Goal: Transaction & Acquisition: Purchase product/service

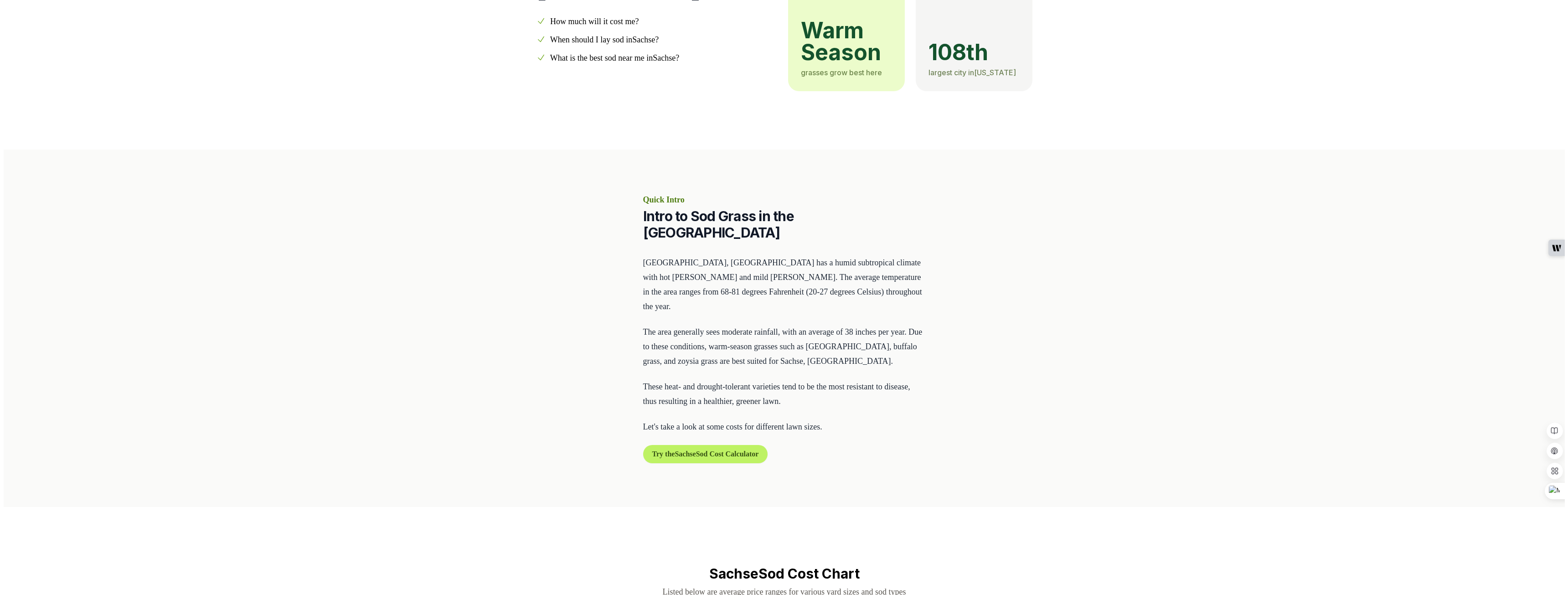
scroll to position [411, 0]
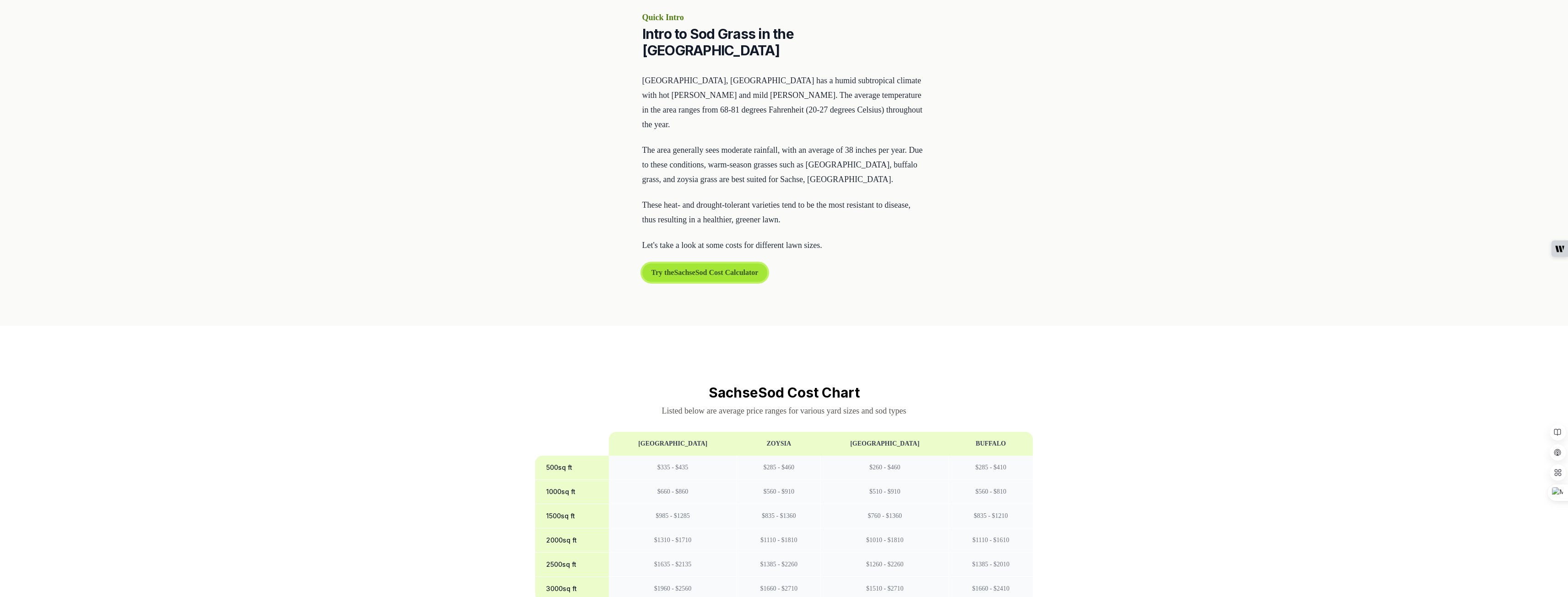
click at [674, 264] on button "Try the Sachse Sod Cost Calculator" at bounding box center [704, 273] width 125 height 18
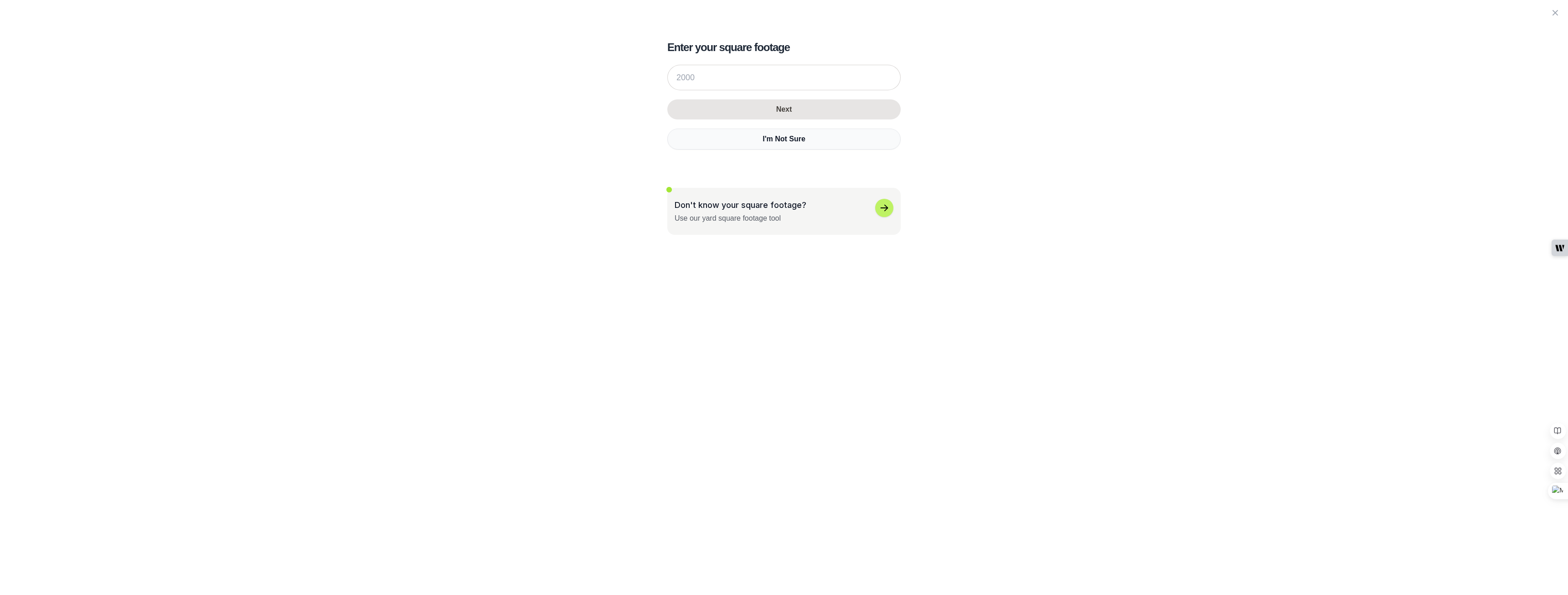
click at [734, 142] on button "I'm Not Sure" at bounding box center [784, 139] width 234 height 21
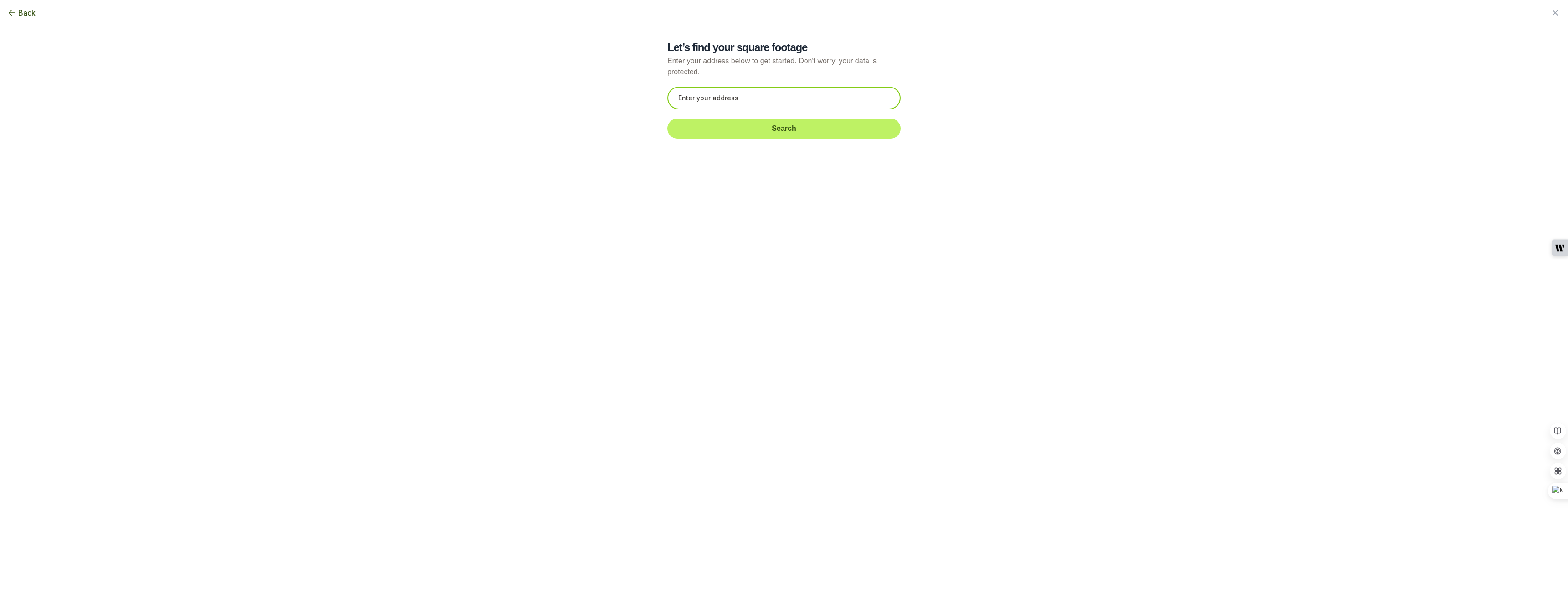
click at [739, 103] on input "text" at bounding box center [784, 98] width 234 height 23
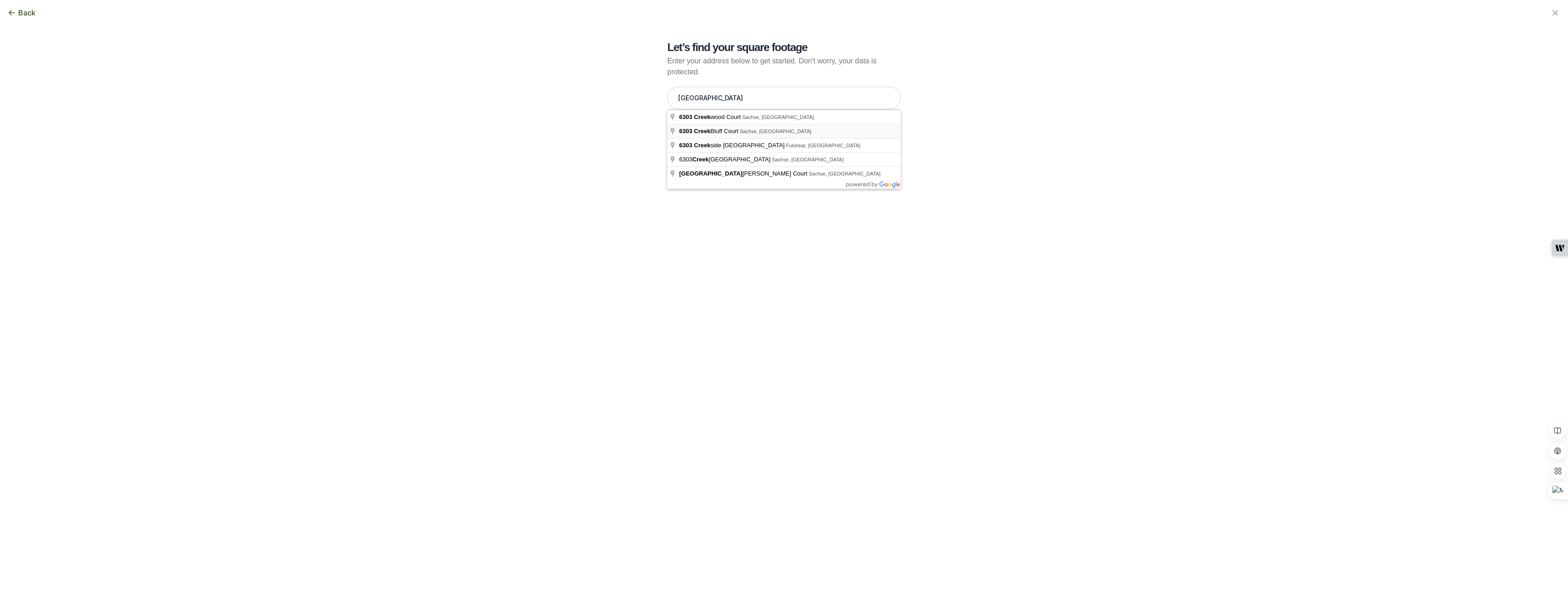
type input "[STREET_ADDRESS]"
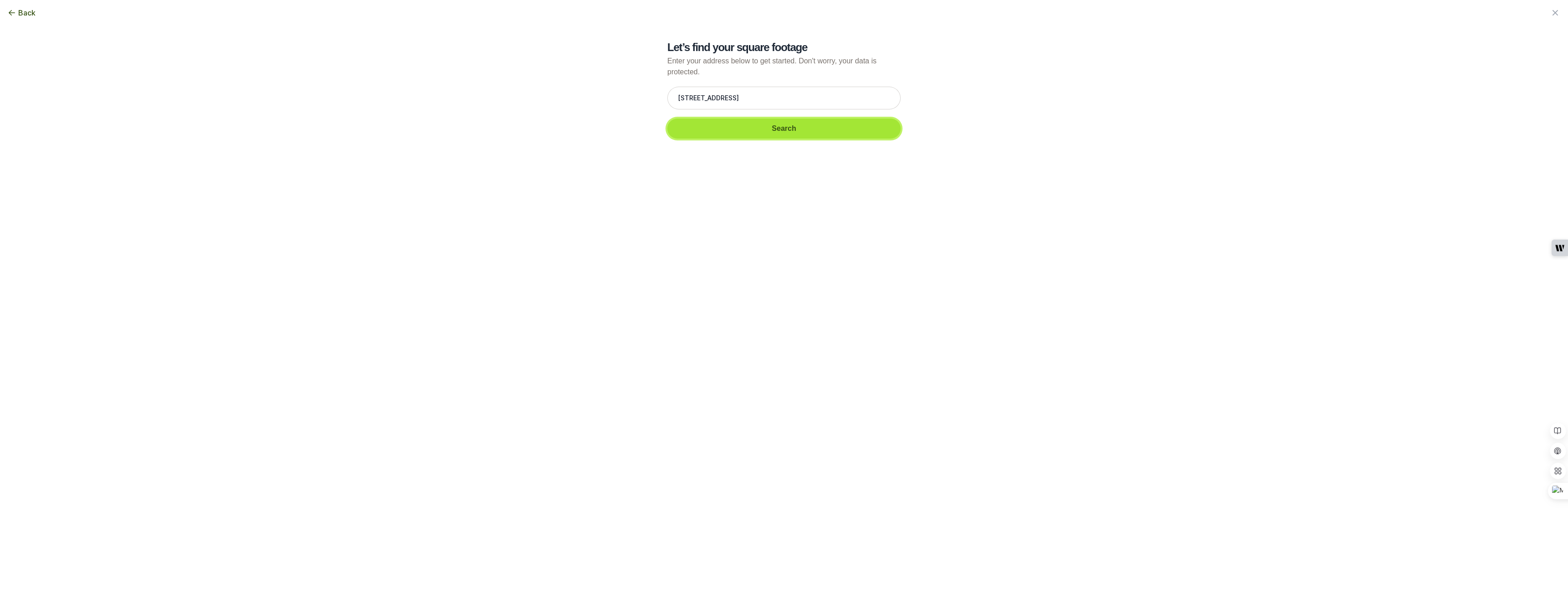
click at [787, 131] on button "Search" at bounding box center [784, 128] width 234 height 20
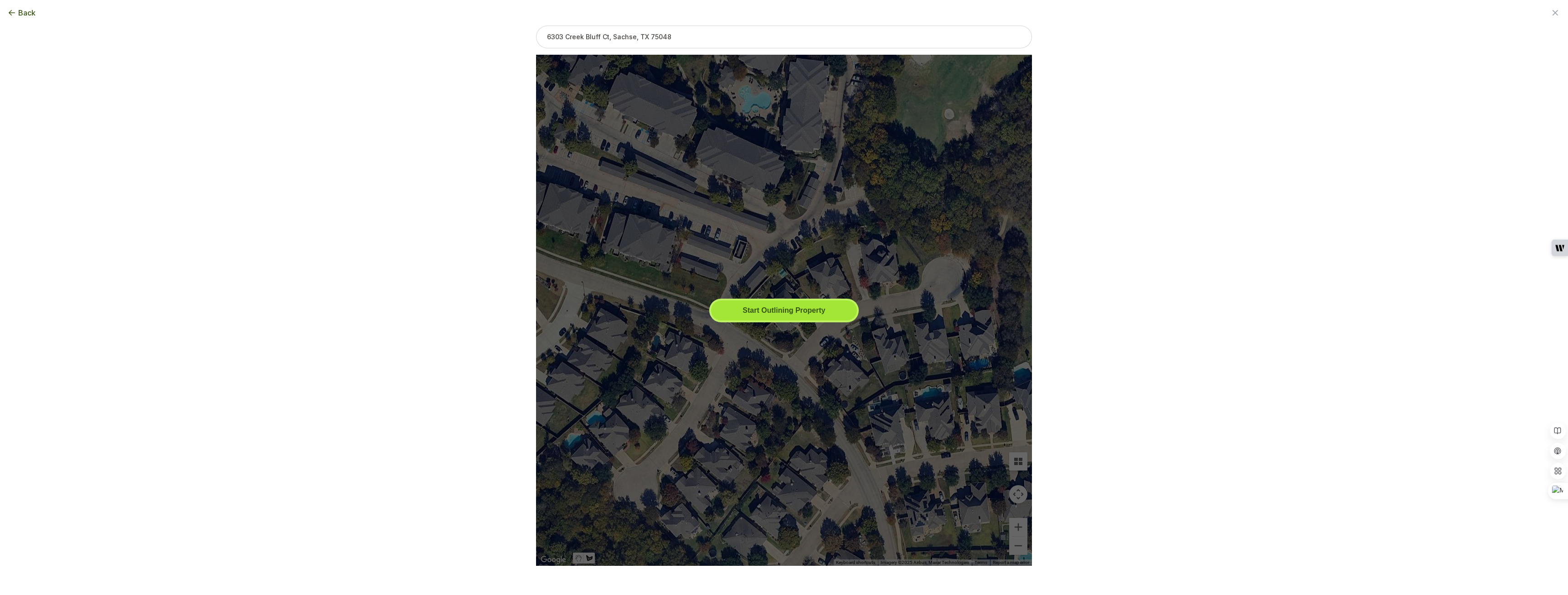
click at [823, 312] on button "Start Outlining Property" at bounding box center [784, 311] width 146 height 20
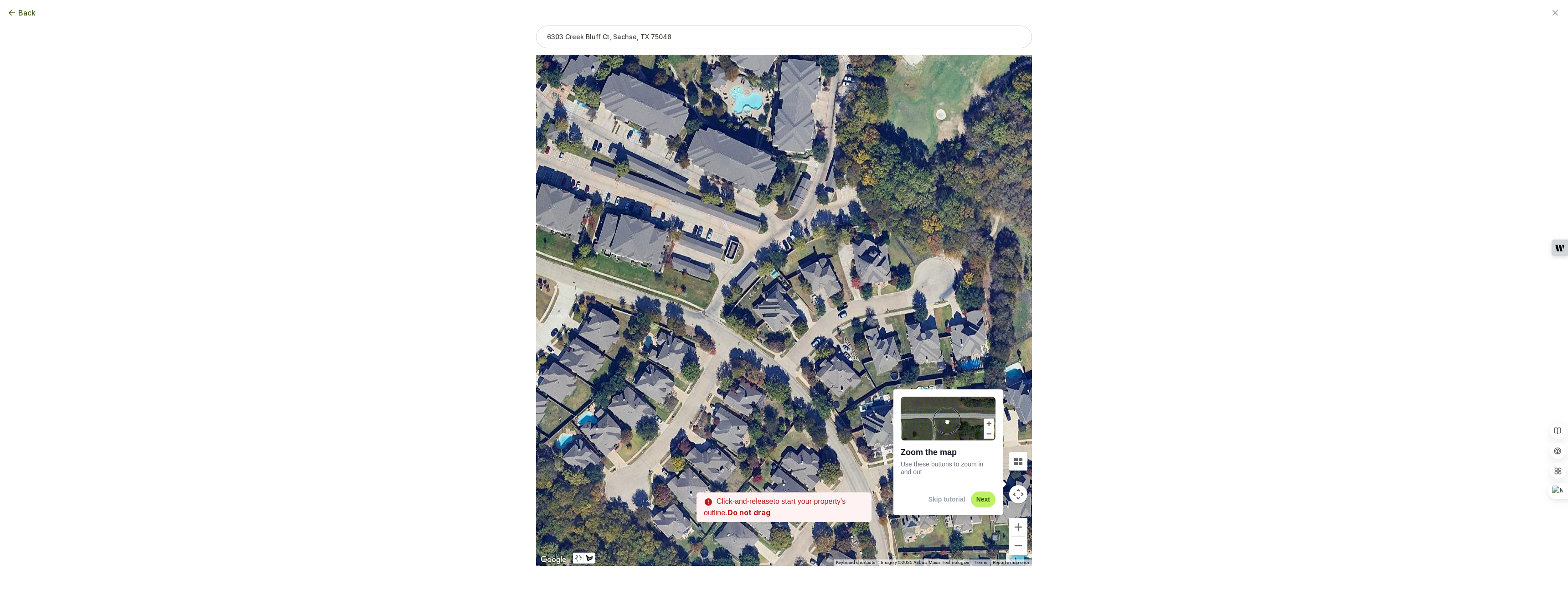
drag, startPoint x: 773, startPoint y: 322, endPoint x: 764, endPoint y: 321, distance: 9.1
click at [764, 321] on div at bounding box center [784, 310] width 496 height 512
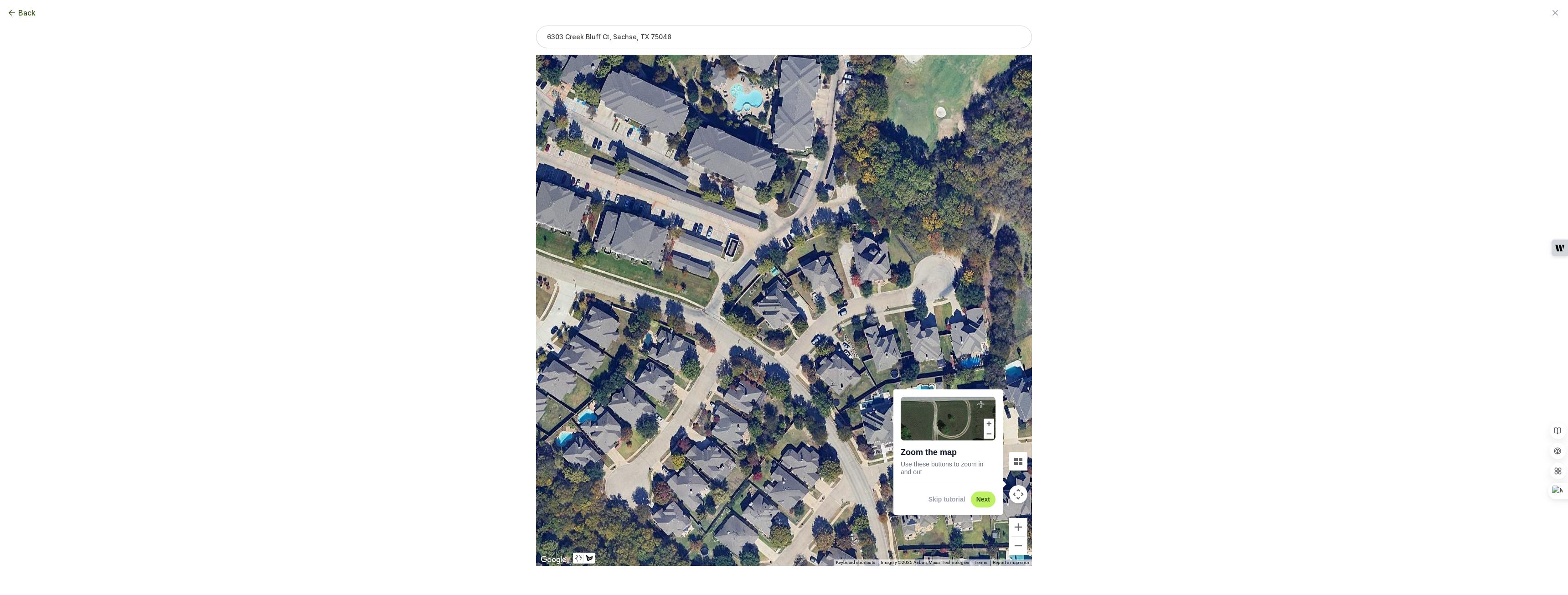
click at [766, 321] on div at bounding box center [784, 310] width 496 height 512
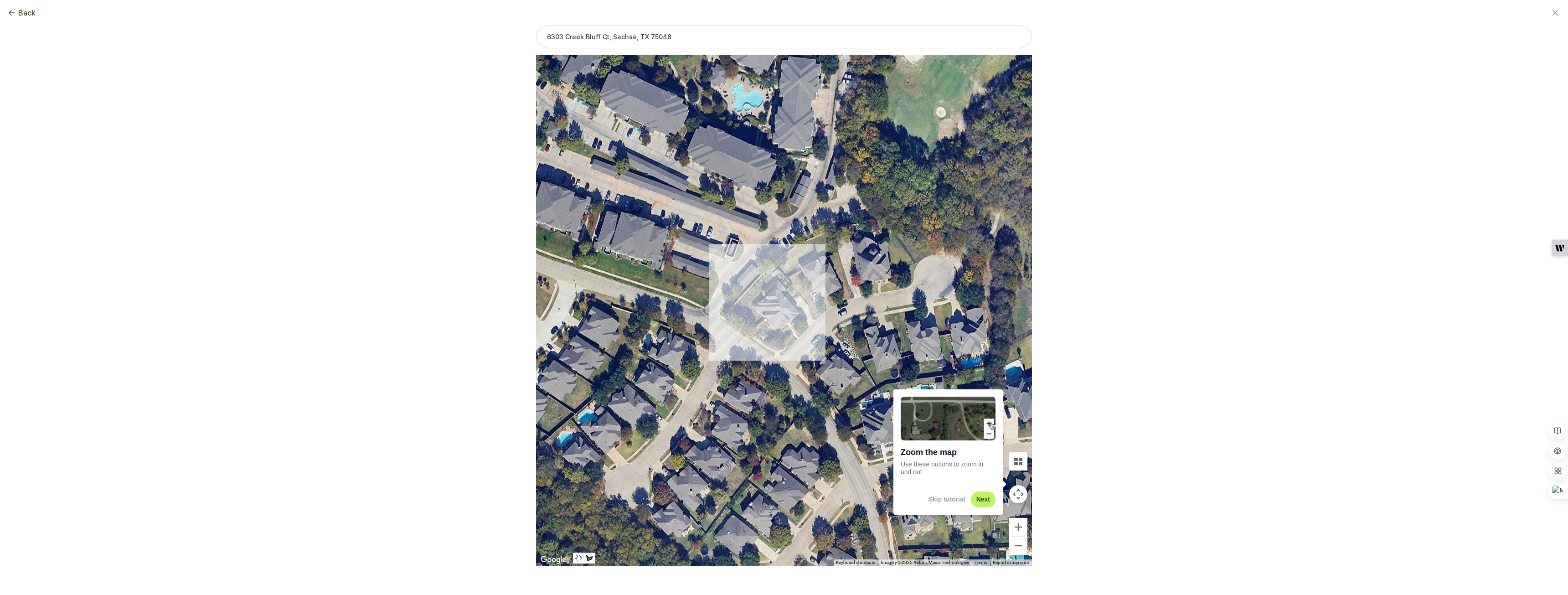
click at [755, 336] on div at bounding box center [784, 310] width 496 height 512
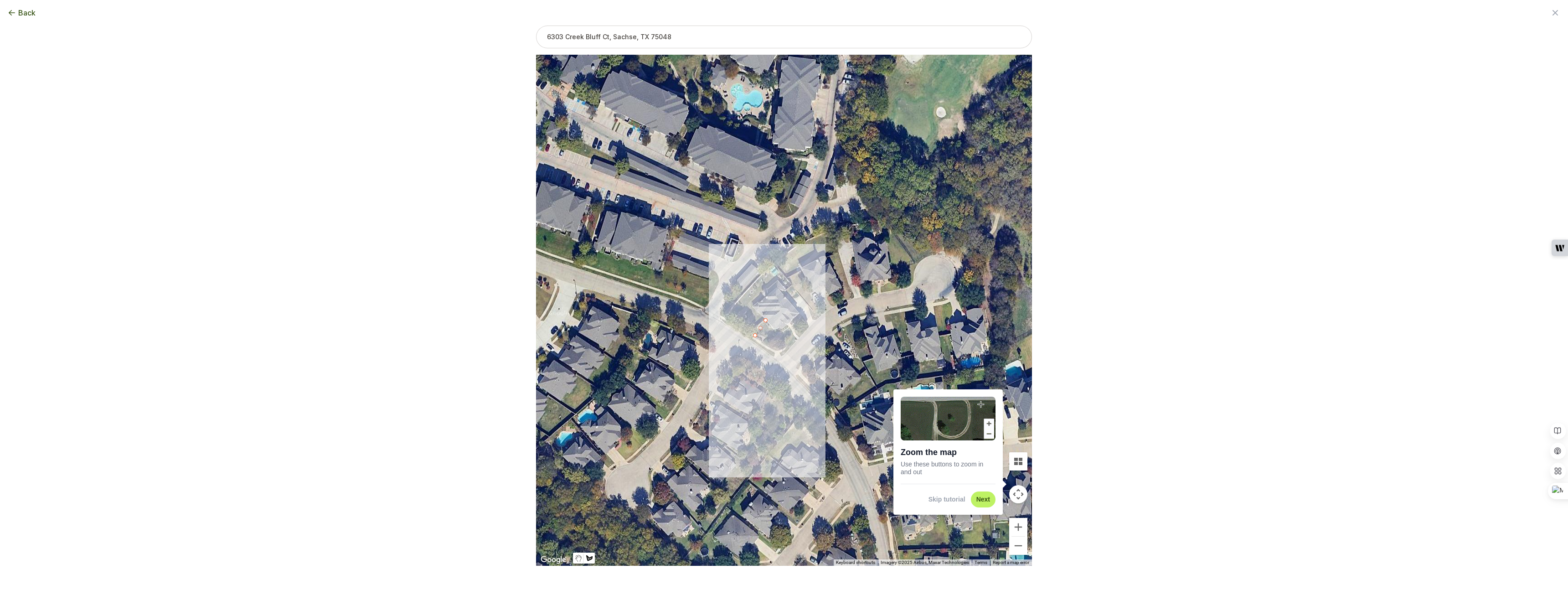
click at [781, 355] on div at bounding box center [784, 310] width 496 height 512
drag, startPoint x: 797, startPoint y: 340, endPoint x: 794, endPoint y: 331, distance: 9.5
click at [797, 338] on div at bounding box center [784, 310] width 496 height 512
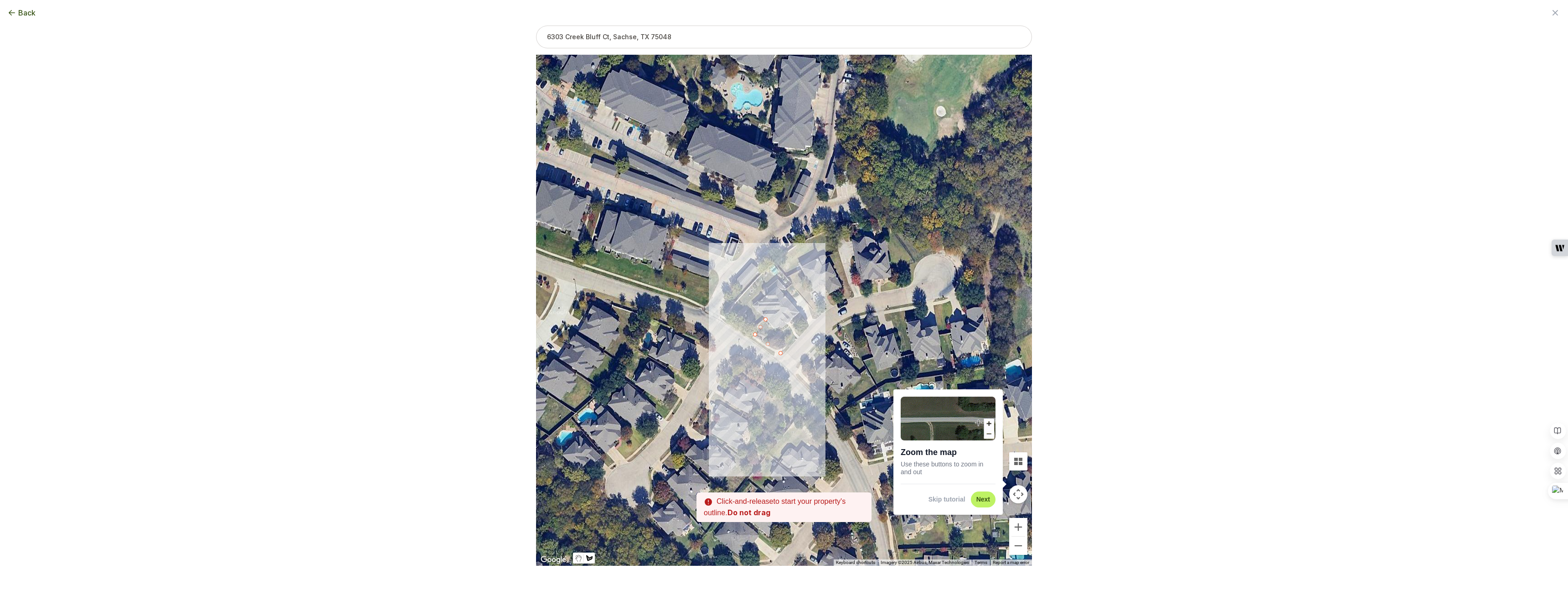
click at [797, 337] on div at bounding box center [784, 310] width 496 height 512
click at [789, 326] on div at bounding box center [784, 310] width 496 height 512
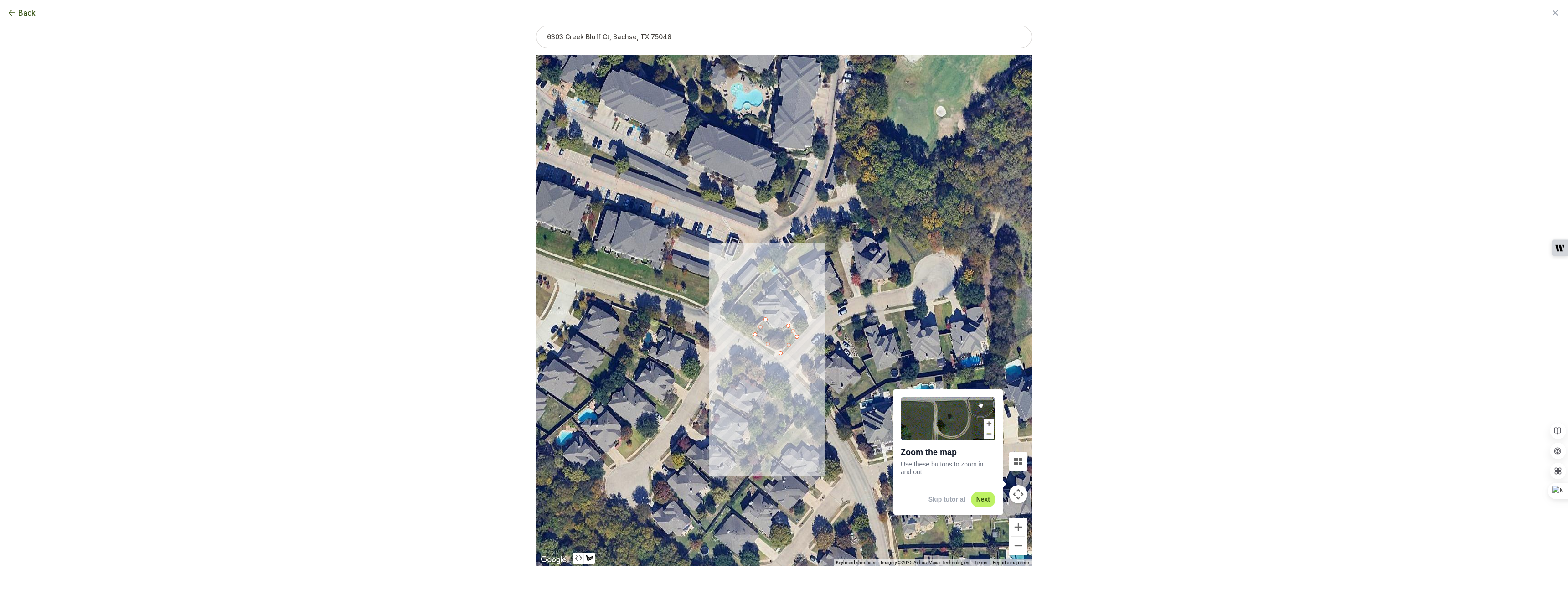
click at [780, 332] on div at bounding box center [784, 310] width 496 height 512
click at [774, 331] on div at bounding box center [784, 310] width 496 height 512
click at [765, 320] on div at bounding box center [784, 310] width 496 height 512
click at [782, 306] on button "Close" at bounding box center [782, 311] width 21 height 21
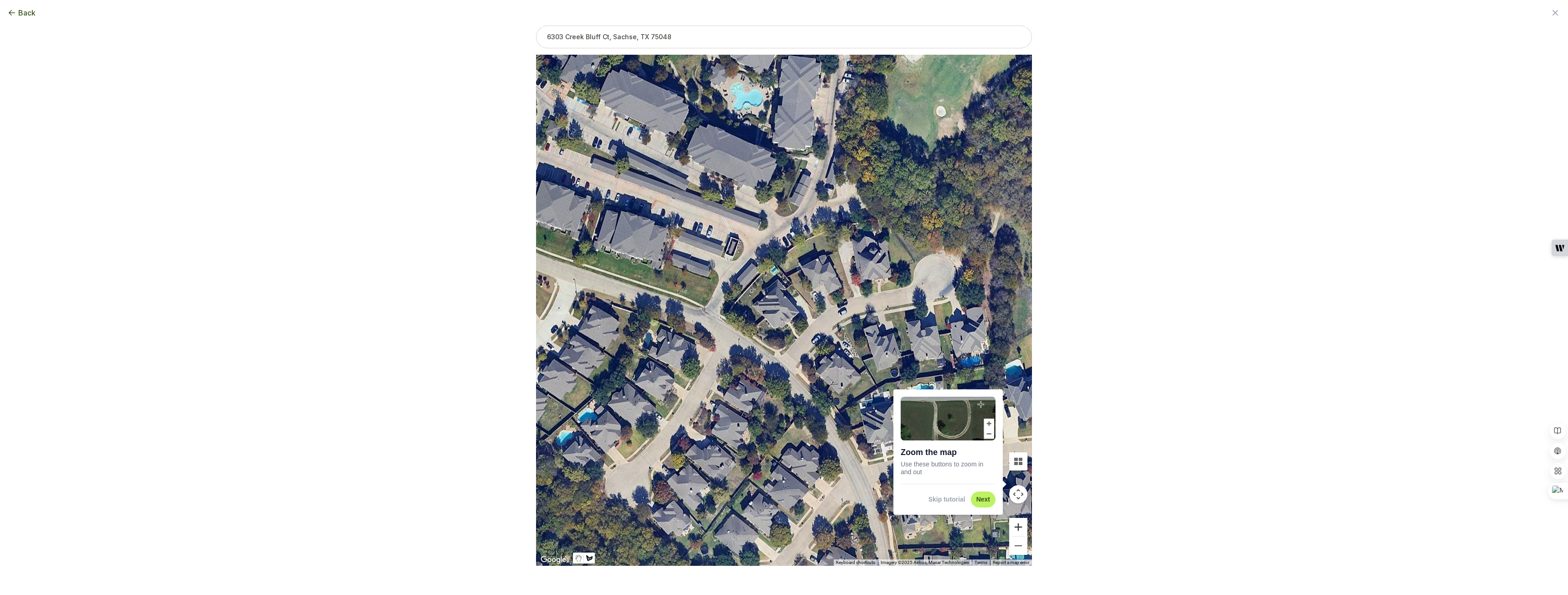
click at [1020, 527] on button "Zoom in" at bounding box center [1019, 527] width 18 height 18
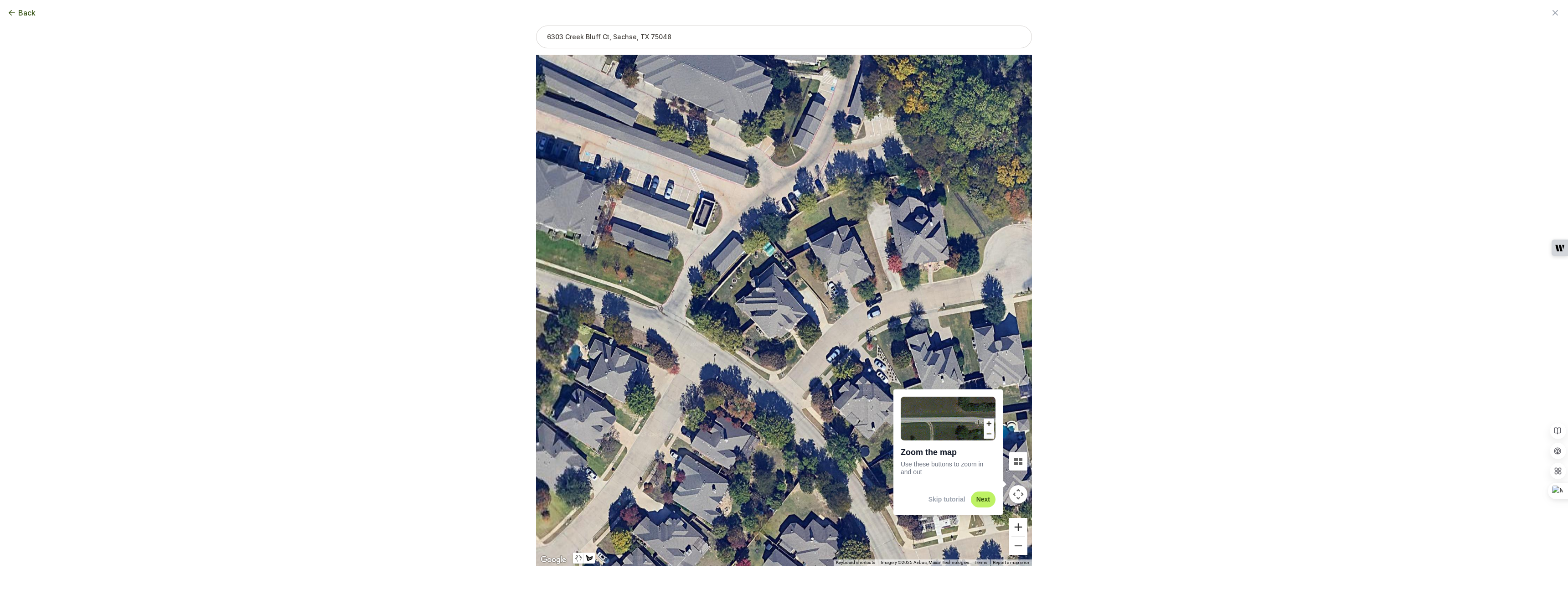
click at [1020, 527] on button "Zoom in" at bounding box center [1019, 527] width 18 height 18
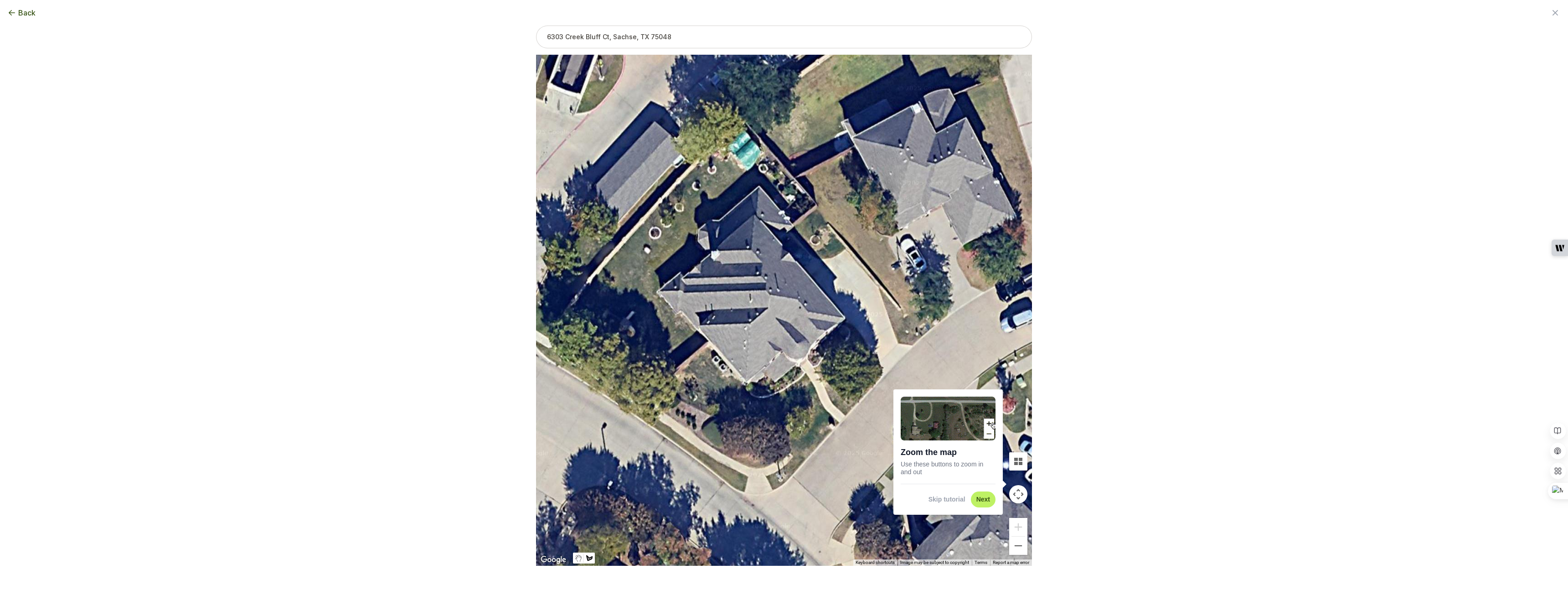
drag, startPoint x: 668, startPoint y: 386, endPoint x: 692, endPoint y: 364, distance: 32.6
click at [669, 386] on div at bounding box center [784, 310] width 496 height 512
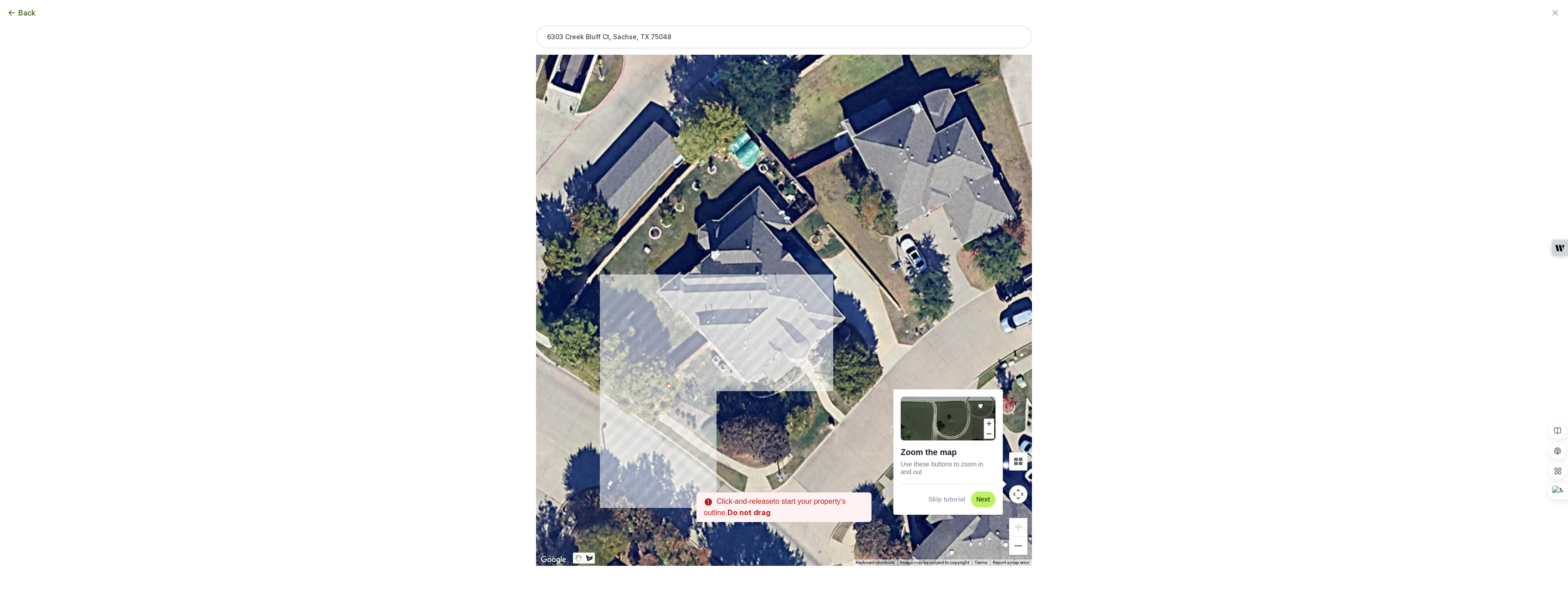
click at [710, 347] on div at bounding box center [784, 310] width 496 height 512
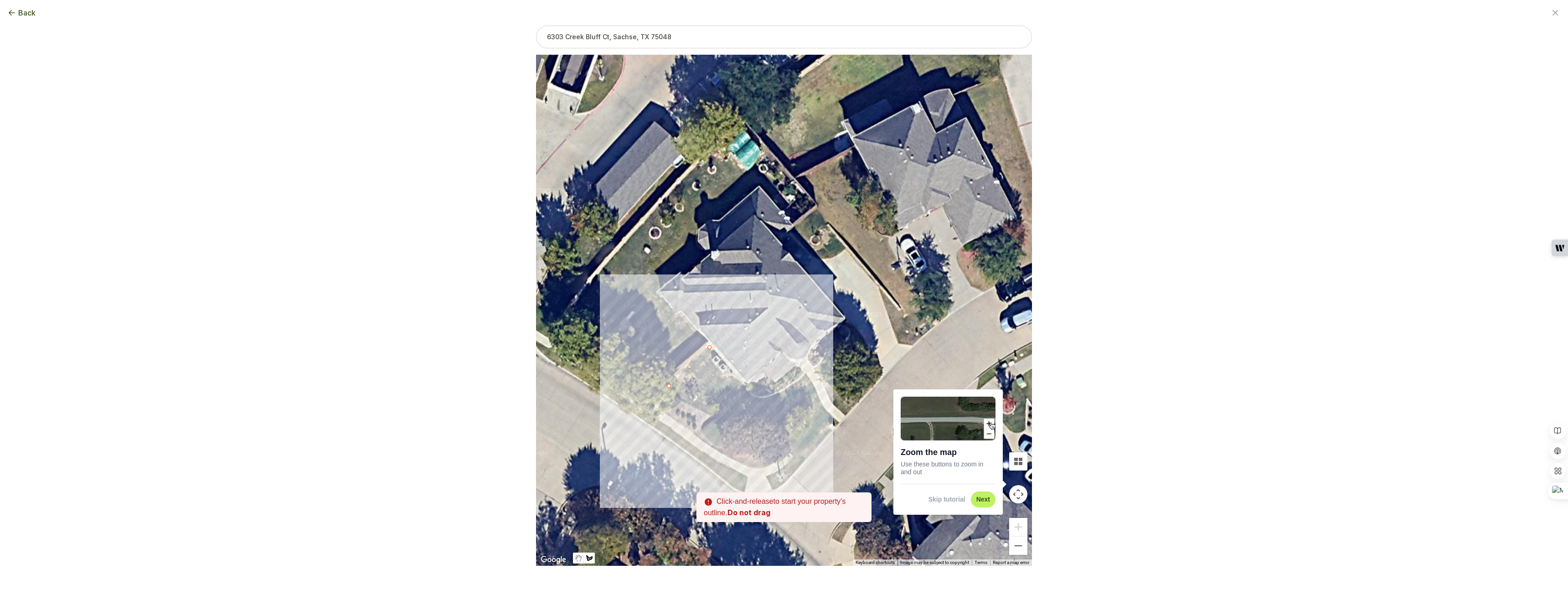
click at [744, 387] on div at bounding box center [784, 310] width 496 height 512
click at [753, 397] on div at bounding box center [784, 310] width 496 height 512
drag, startPoint x: 763, startPoint y: 398, endPoint x: 777, endPoint y: 397, distance: 14.0
click at [763, 399] on div at bounding box center [784, 310] width 496 height 512
click at [779, 395] on div at bounding box center [784, 310] width 496 height 512
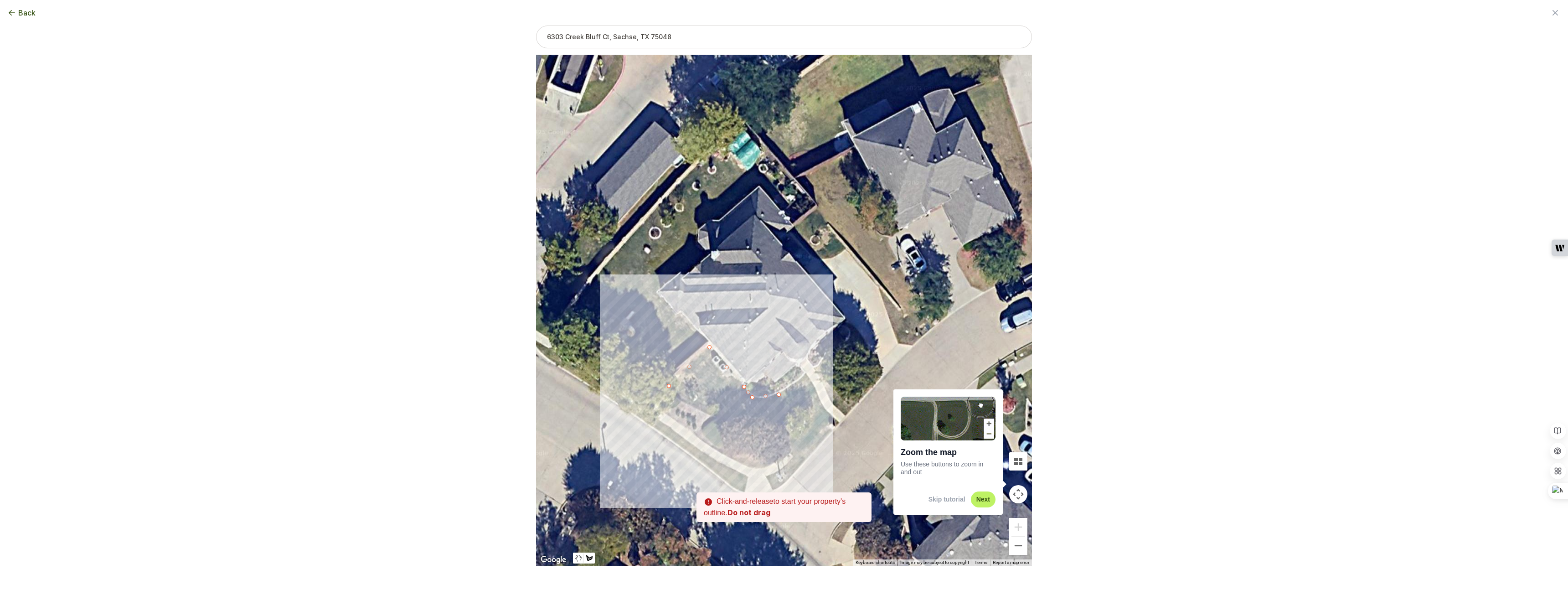
click at [792, 385] on div at bounding box center [784, 310] width 496 height 512
click at [806, 372] on div at bounding box center [784, 310] width 496 height 512
click at [817, 395] on div at bounding box center [784, 310] width 496 height 512
click at [824, 411] on div at bounding box center [784, 310] width 496 height 512
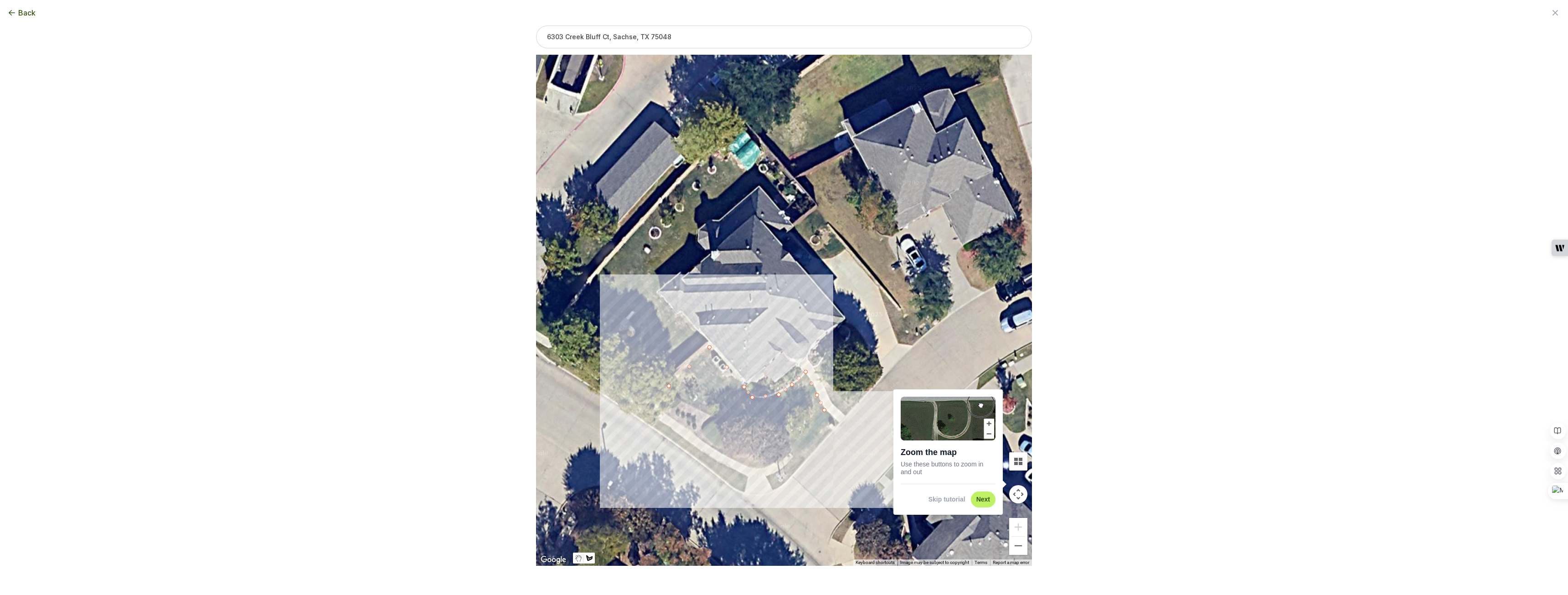
click at [839, 421] on div at bounding box center [784, 310] width 496 height 512
click at [805, 460] on div at bounding box center [784, 310] width 496 height 512
click at [805, 459] on div at bounding box center [784, 310] width 496 height 512
drag, startPoint x: 793, startPoint y: 455, endPoint x: 785, endPoint y: 449, distance: 10.0
click at [792, 455] on div at bounding box center [784, 310] width 496 height 512
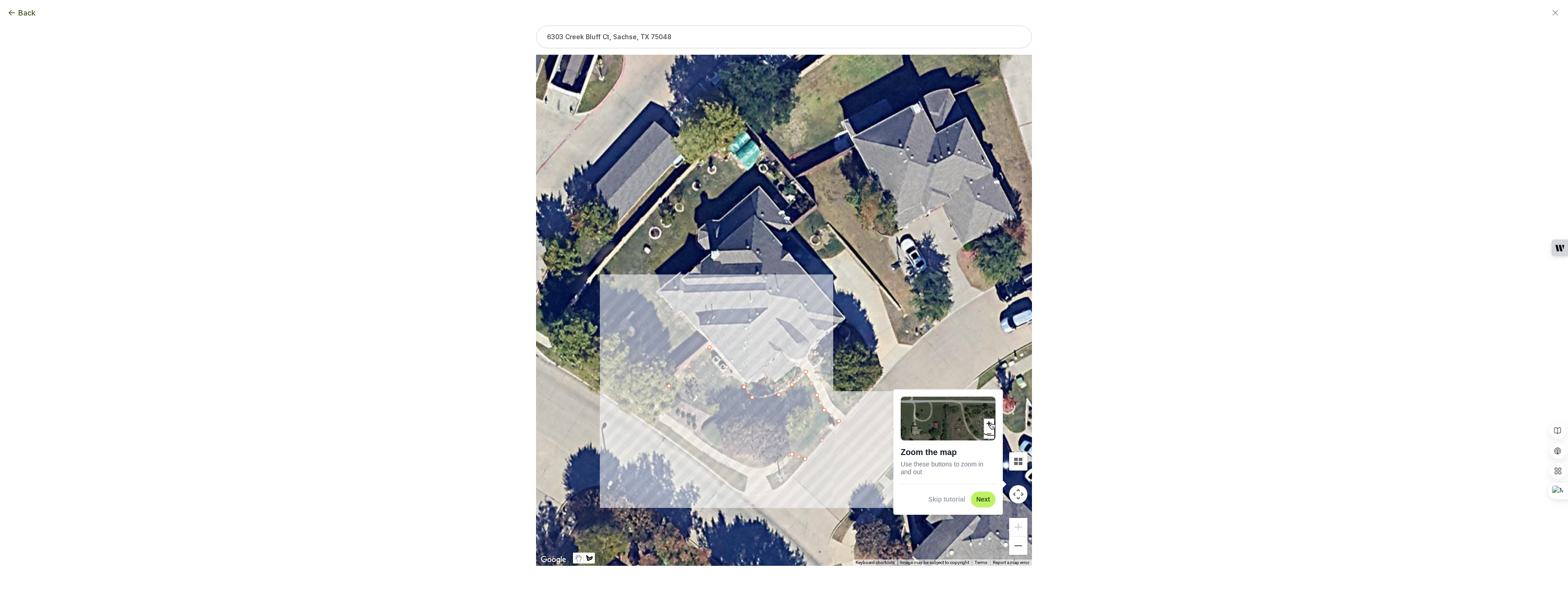
click at [720, 412] on div at bounding box center [784, 310] width 496 height 512
click at [710, 415] on div at bounding box center [784, 310] width 496 height 512
click at [666, 387] on div at bounding box center [784, 310] width 496 height 512
click at [668, 386] on div at bounding box center [784, 310] width 496 height 512
click at [771, 373] on button "Close" at bounding box center [766, 378] width 21 height 21
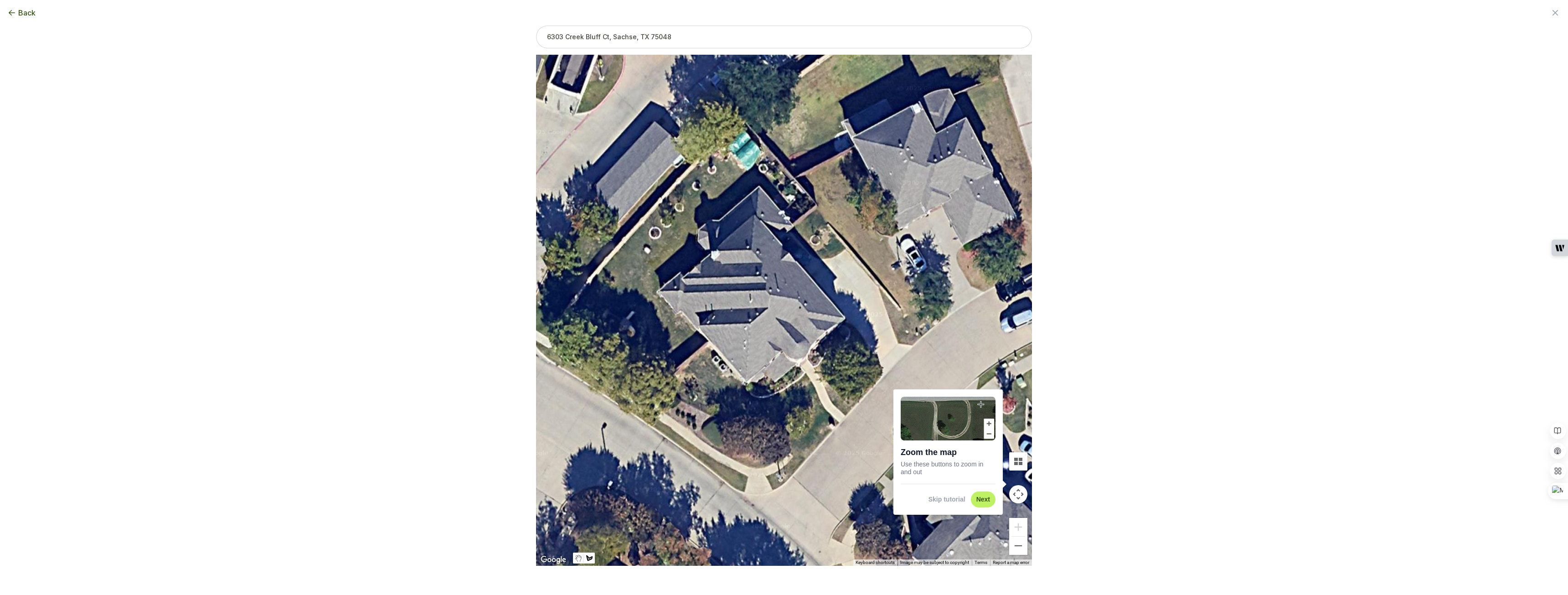
drag, startPoint x: 815, startPoint y: 367, endPoint x: 821, endPoint y: 376, distance: 10.8
click at [815, 369] on div at bounding box center [784, 310] width 496 height 512
click at [813, 371] on div at bounding box center [784, 310] width 496 height 512
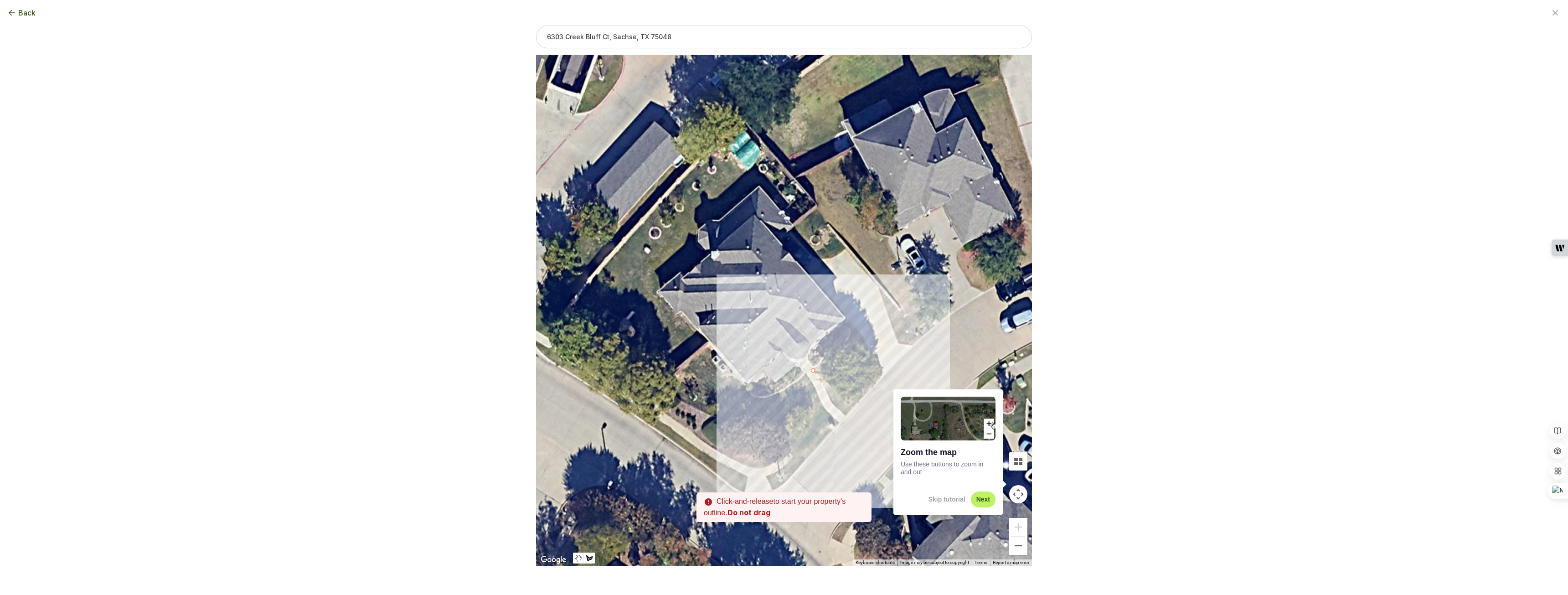
click at [831, 398] on div at bounding box center [784, 310] width 496 height 512
click at [845, 415] on div at bounding box center [784, 310] width 496 height 512
click at [881, 376] on div at bounding box center [784, 310] width 496 height 512
click at [877, 357] on div at bounding box center [784, 310] width 496 height 512
click at [862, 336] on div at bounding box center [784, 310] width 496 height 512
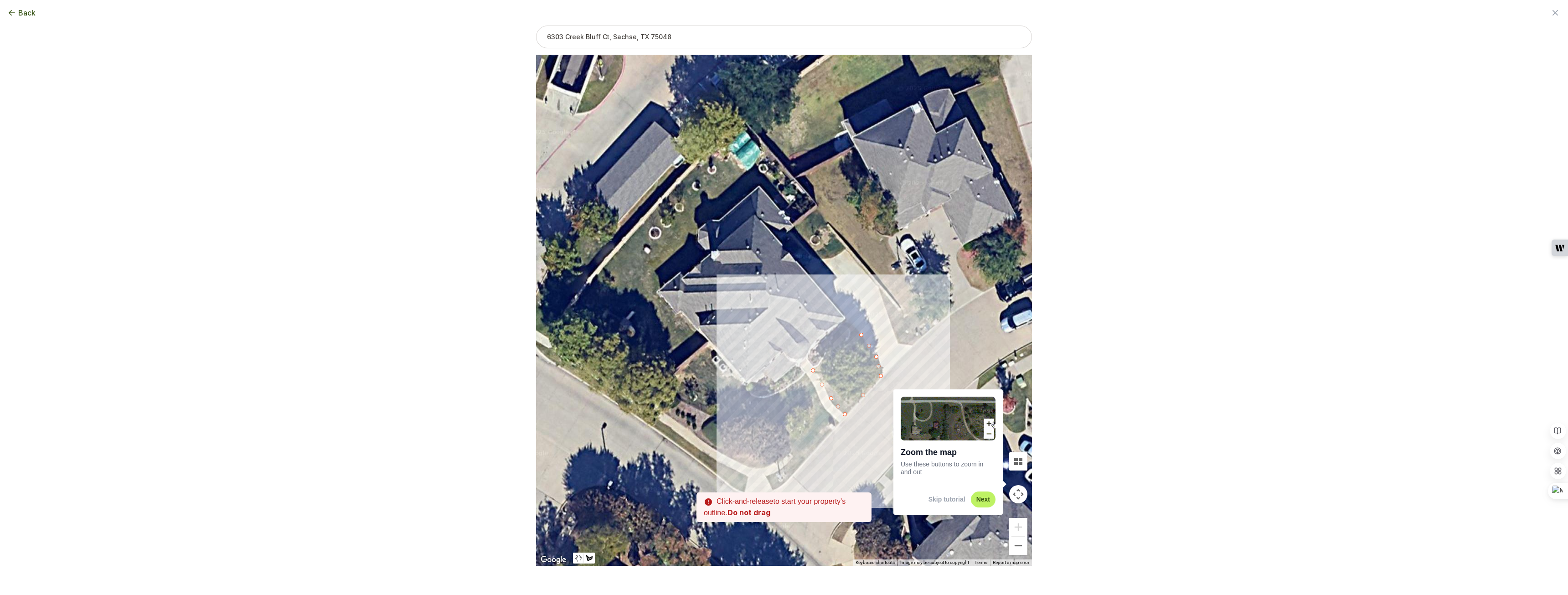
click at [847, 325] on div at bounding box center [784, 310] width 496 height 512
click at [835, 340] on div at bounding box center [784, 310] width 496 height 512
click at [827, 357] on div at bounding box center [784, 310] width 496 height 512
click at [812, 369] on div at bounding box center [784, 310] width 496 height 512
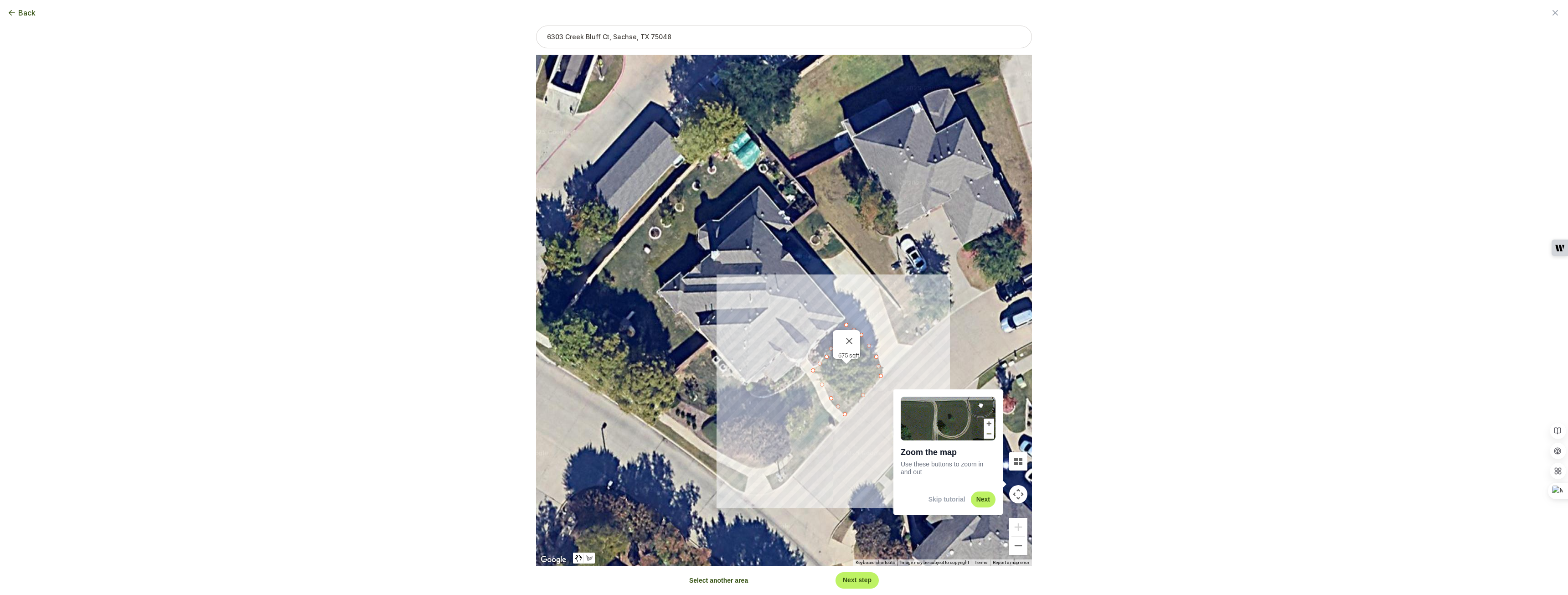
click at [981, 501] on button "Next" at bounding box center [983, 499] width 14 height 8
click at [866, 582] on button "Next step" at bounding box center [857, 580] width 29 height 8
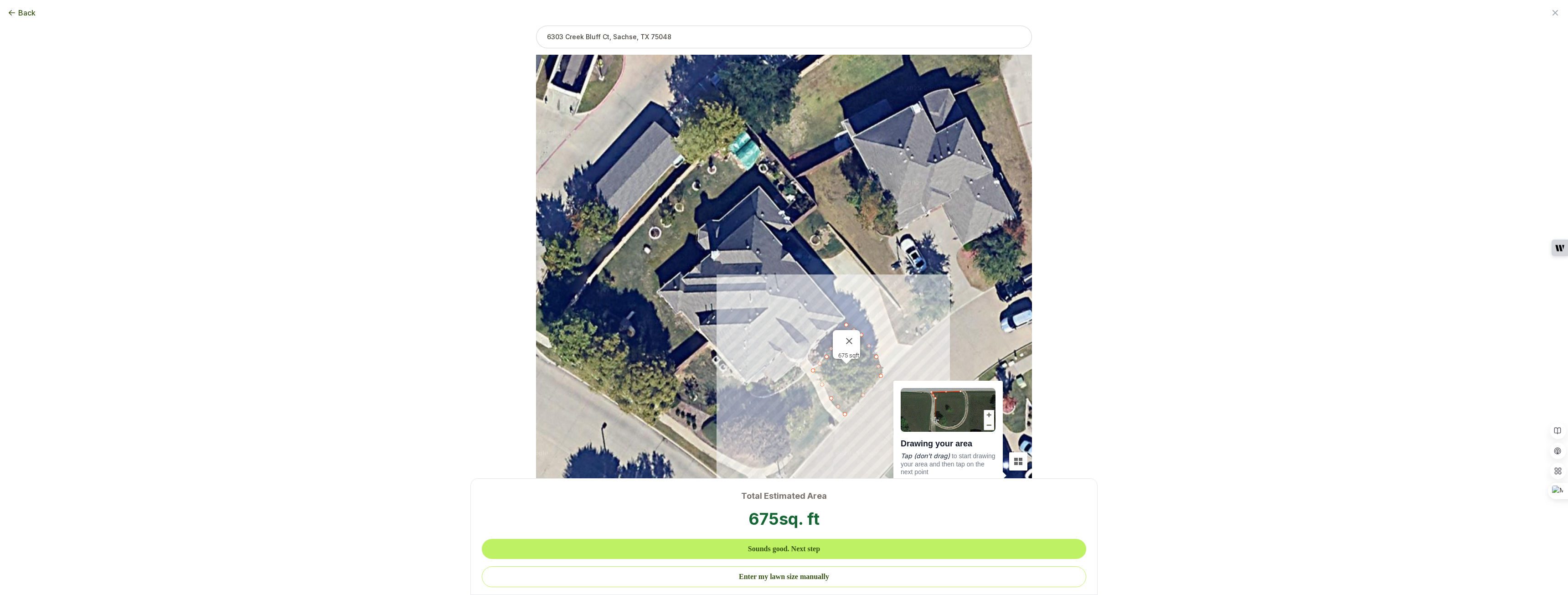
click at [672, 390] on div "Total Estimated Area 675 sq. ft Sounds good. Next step Enter my lawn size manua…" at bounding box center [784, 298] width 1539 height 566
click at [853, 336] on div "Total Estimated Area 675 sq. ft Sounds good. Next step Enter my lawn size manua…" at bounding box center [784, 298] width 1539 height 566
click at [853, 334] on div "Total Estimated Area 675 sq. ft Sounds good. Next step Enter my lawn size manua…" at bounding box center [784, 298] width 1539 height 566
click at [853, 336] on div "Total Estimated Area 675 sq. ft Sounds good. Next step Enter my lawn size manua…" at bounding box center [784, 298] width 1539 height 566
click at [835, 456] on div "Total Estimated Area 675 sq. ft Sounds good. Next step Enter my lawn size manua…" at bounding box center [784, 298] width 1539 height 566
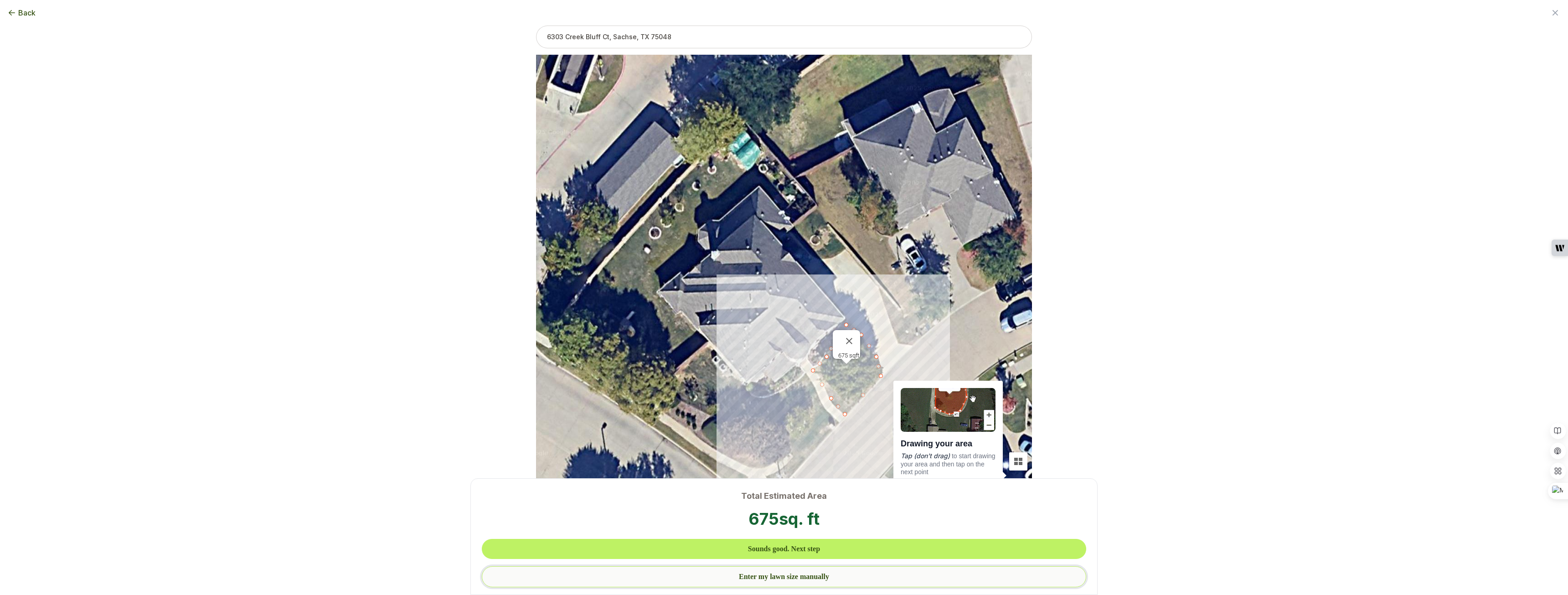
click at [800, 577] on button "Enter my lawn size manually" at bounding box center [784, 576] width 605 height 21
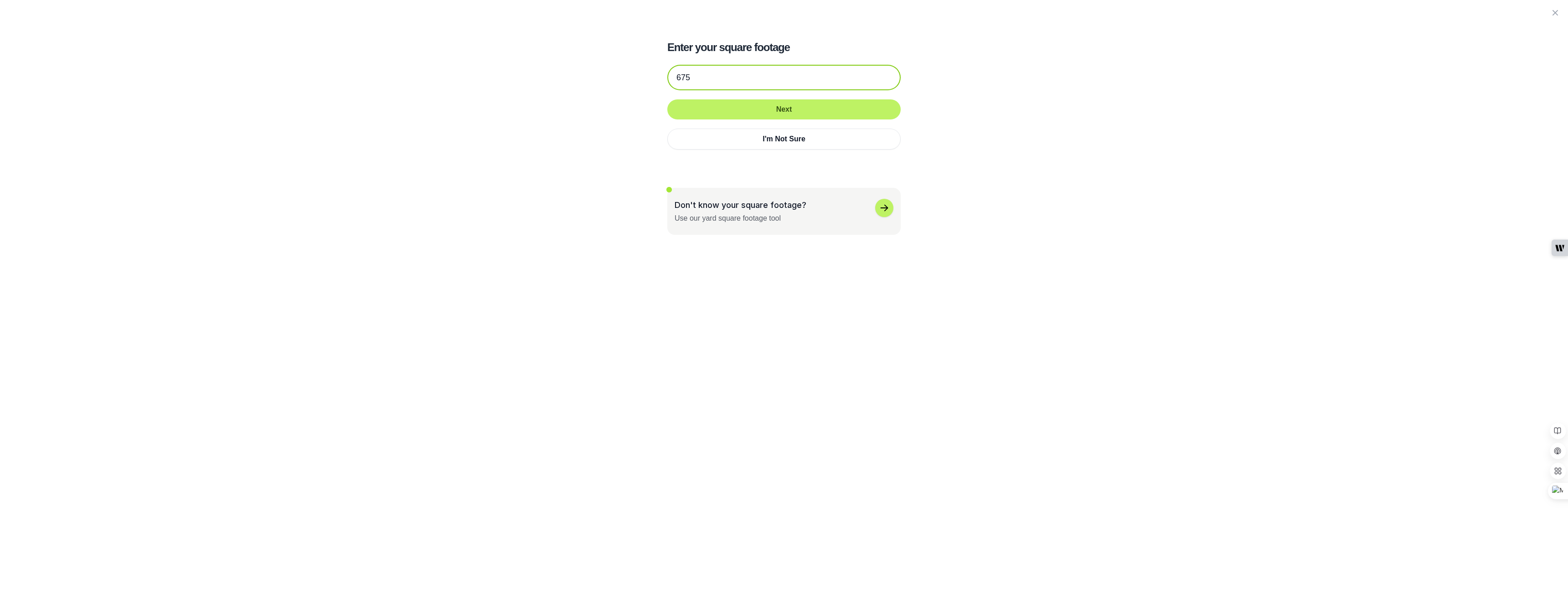
drag, startPoint x: 751, startPoint y: 78, endPoint x: 599, endPoint y: 88, distance: 152.3
click at [599, 88] on div "Enter your square footage 675 Next I'm Not Sure Don't know your square footage?…" at bounding box center [784, 117] width 496 height 235
type input "2300"
click at [737, 109] on button "Next" at bounding box center [784, 109] width 234 height 20
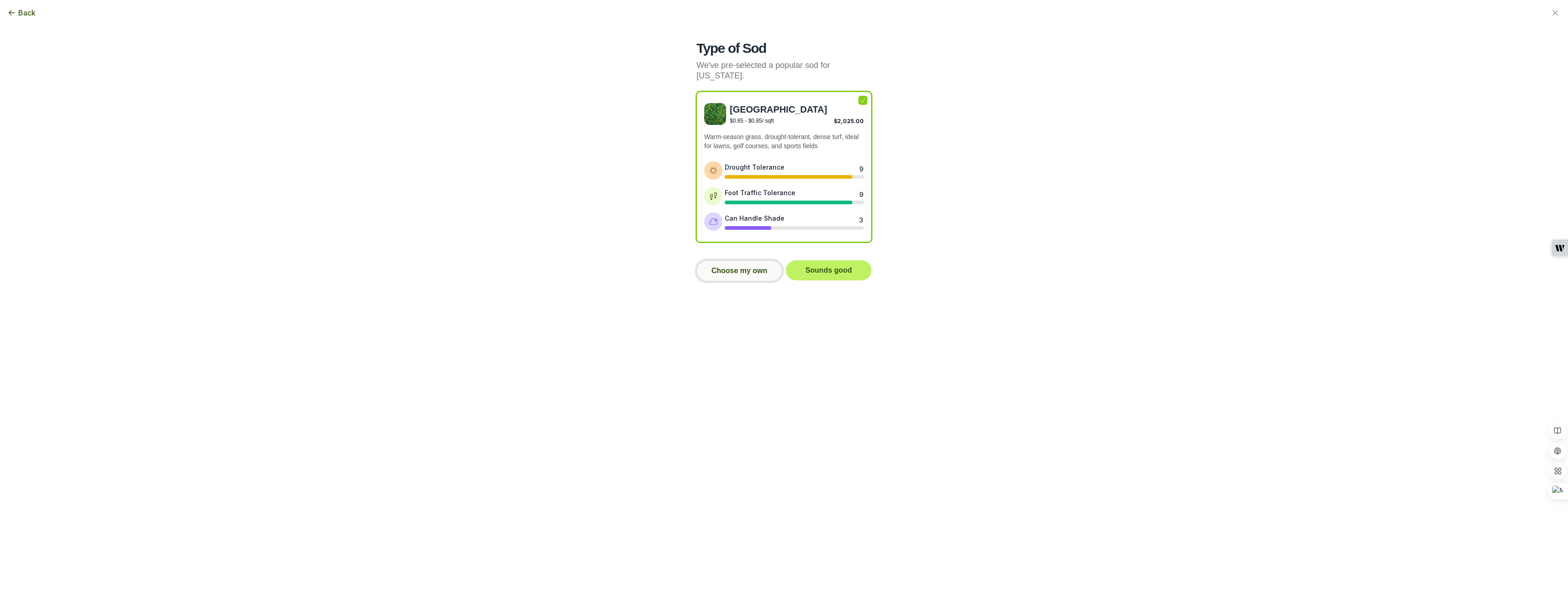
click at [740, 261] on button "Choose my own" at bounding box center [739, 270] width 86 height 21
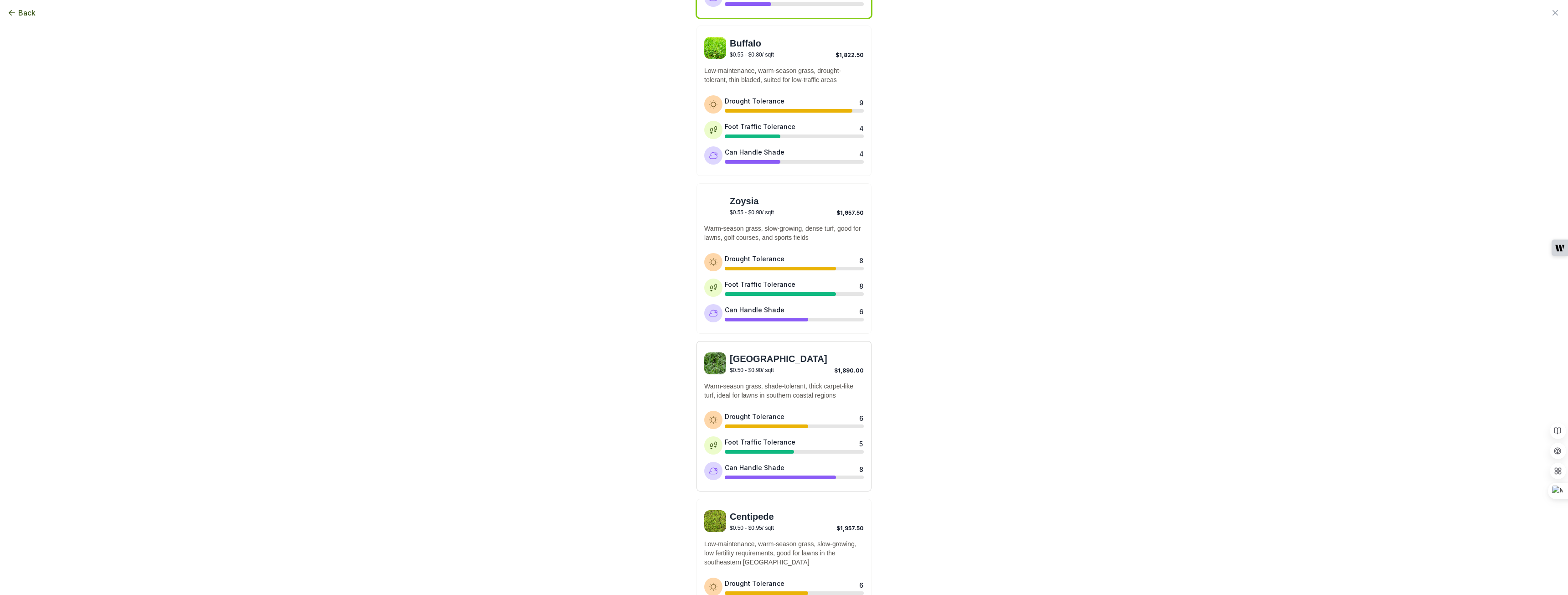
scroll to position [217, 0]
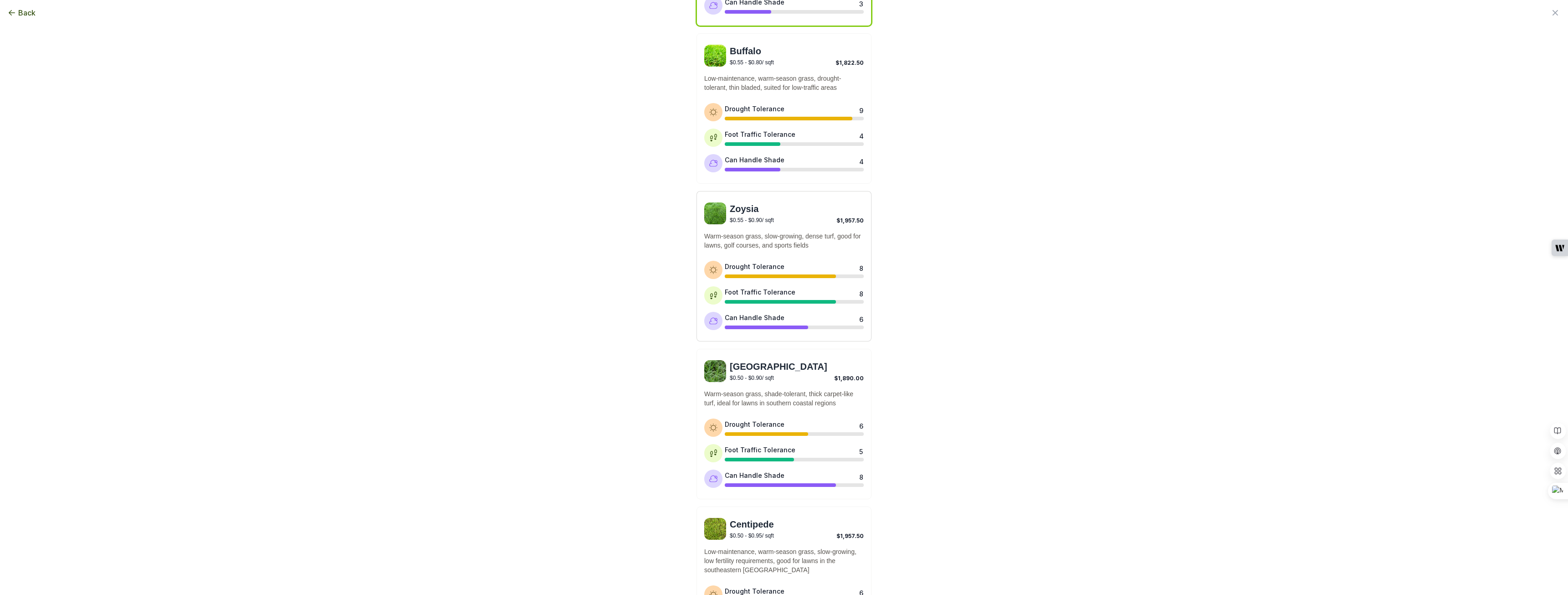
click at [795, 221] on div "Zoysia $0.55 - $0.90 / sqft $1,957.50 Warm-season grass, slow-growing, dense tu…" at bounding box center [784, 266] width 175 height 150
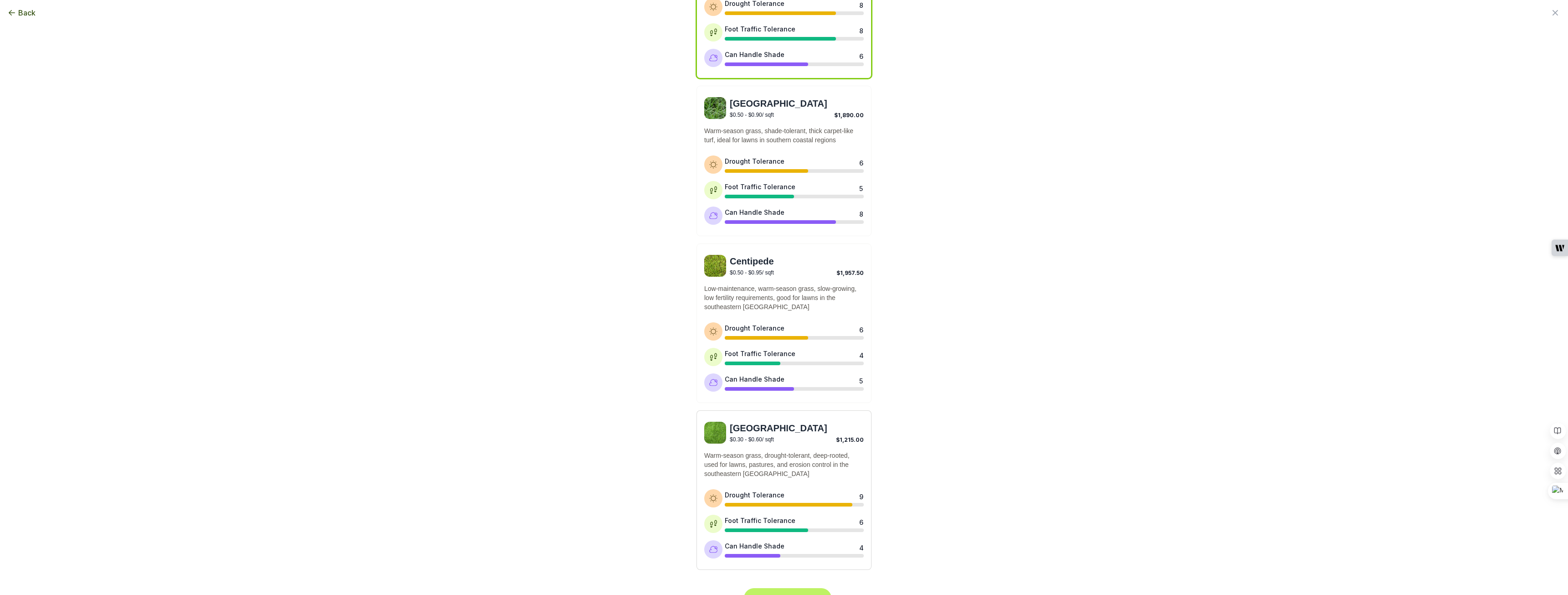
scroll to position [490, 0]
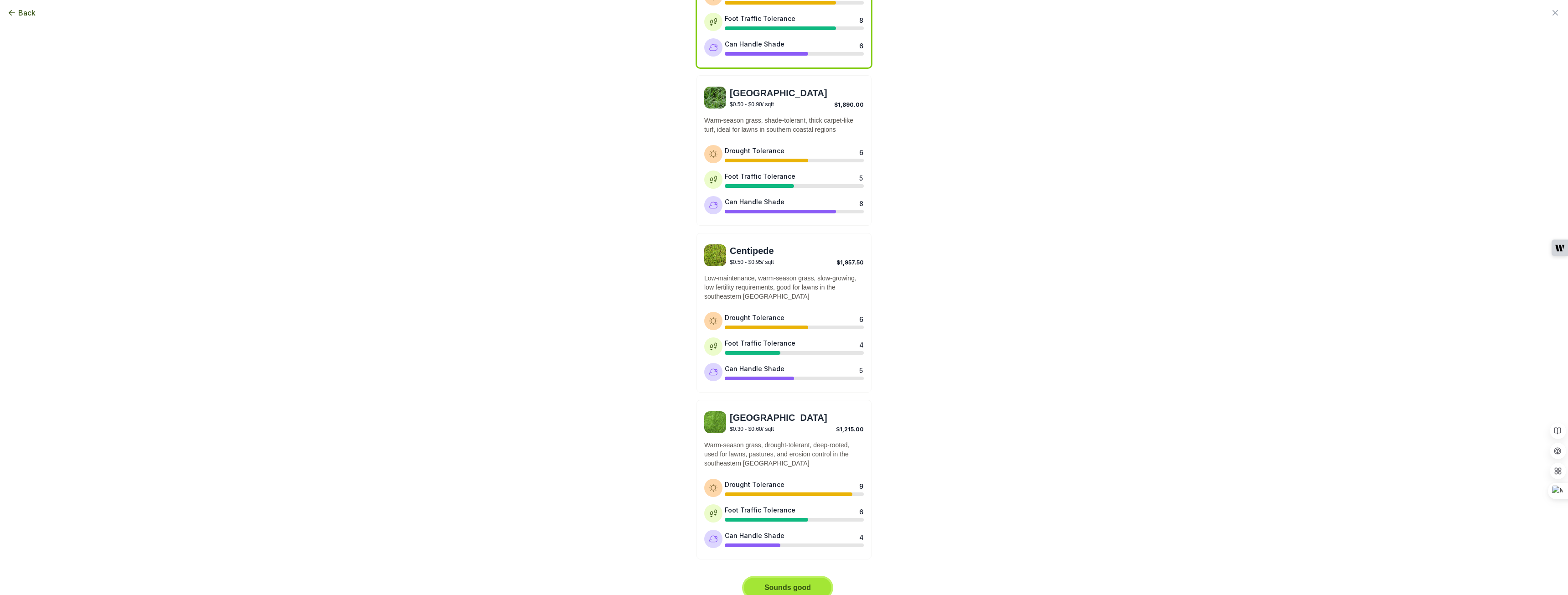
click at [784, 578] on button "Sounds good" at bounding box center [788, 588] width 88 height 20
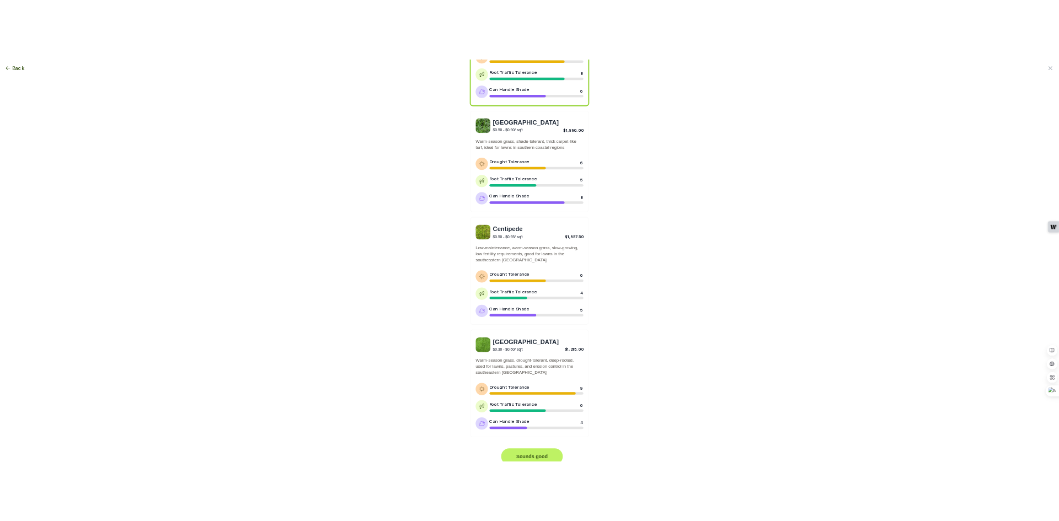
scroll to position [0, 0]
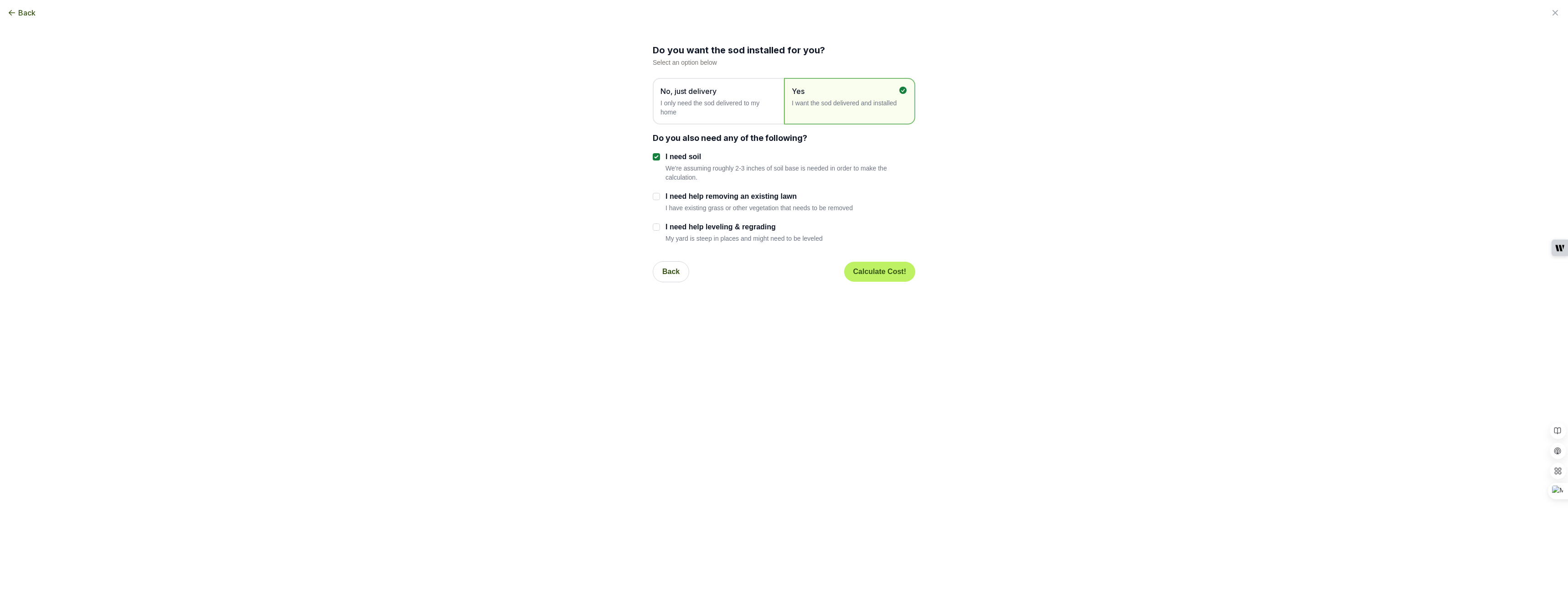
click at [658, 196] on div "I need help removing an existing lawn I have existing grass or other vegetation…" at bounding box center [784, 202] width 263 height 21
click at [653, 226] on input "I need help leveling & regrading" at bounding box center [656, 226] width 7 height 7
checkbox input "true"
click at [653, 194] on input "I need help removing an existing lawn" at bounding box center [656, 196] width 7 height 7
checkbox input "true"
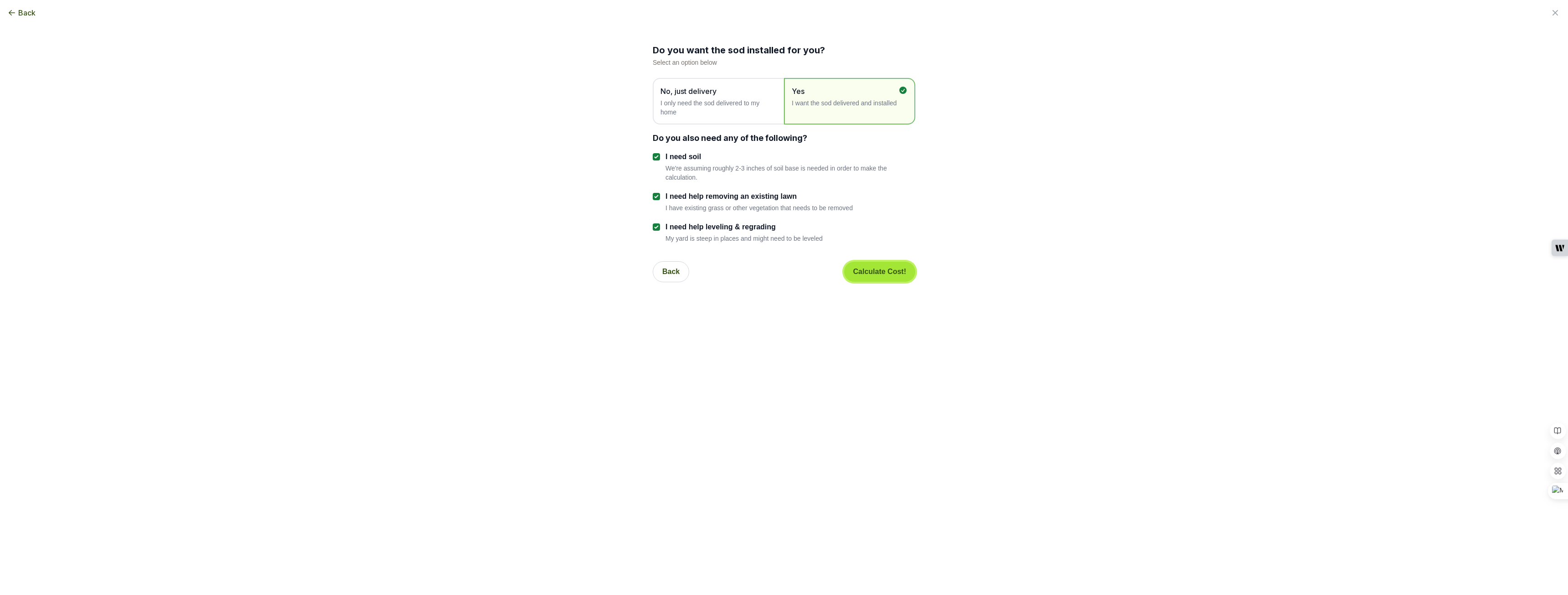
click at [866, 274] on button "Calculate Cost!" at bounding box center [880, 272] width 71 height 20
